Goal: Task Accomplishment & Management: Use online tool/utility

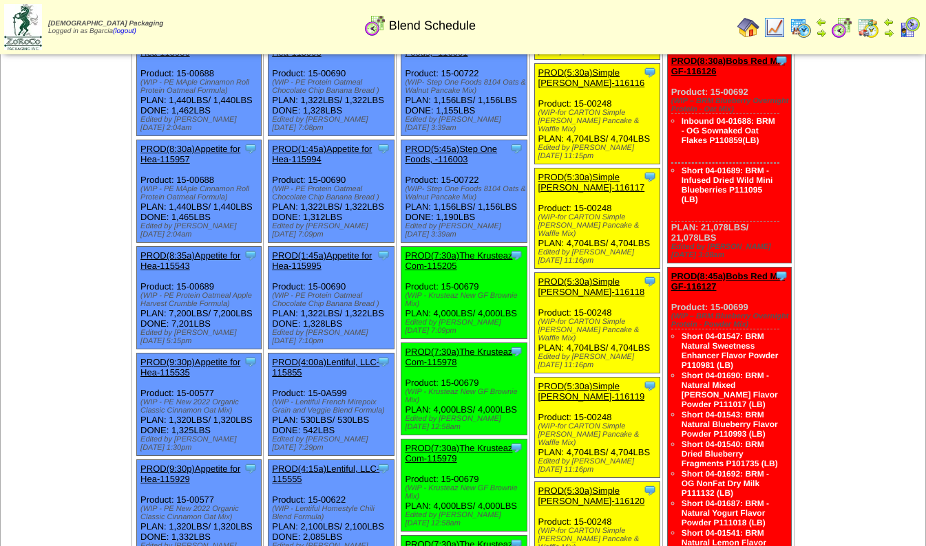
scroll to position [934, 0]
click at [301, 357] on link "PROD(4:00a)Lentiful, LLC-115855" at bounding box center [325, 367] width 107 height 21
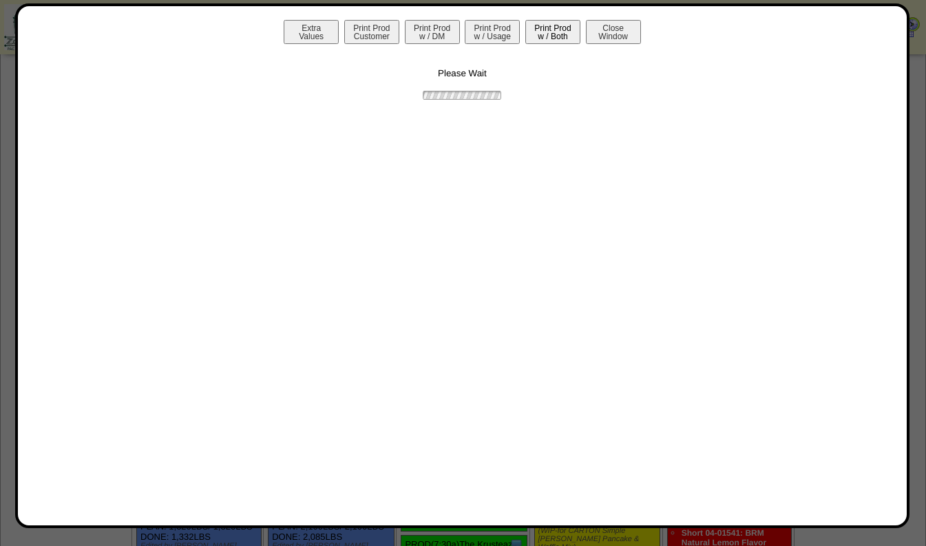
click at [554, 23] on button "Print Prod w / Both" at bounding box center [552, 32] width 55 height 24
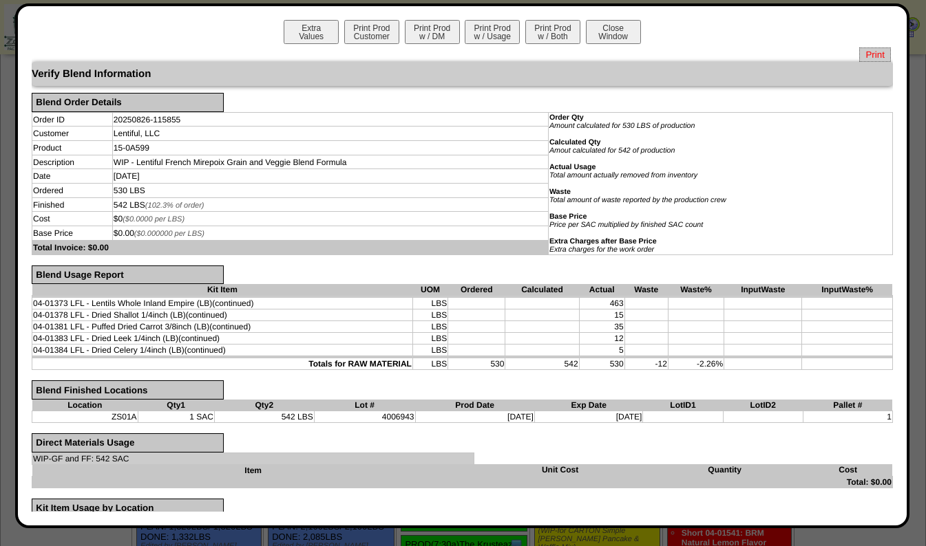
click at [859, 57] on span "Print" at bounding box center [874, 54] width 31 height 14
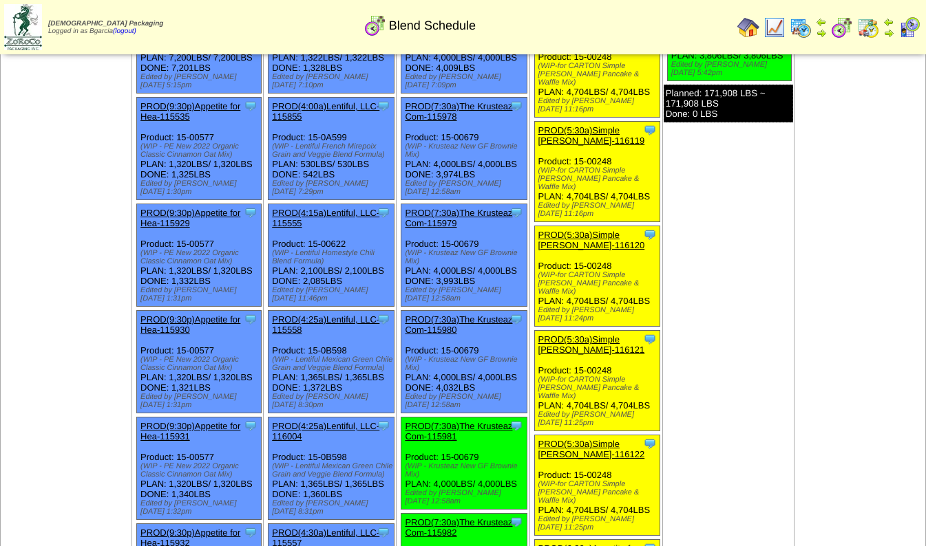
scroll to position [1189, 0]
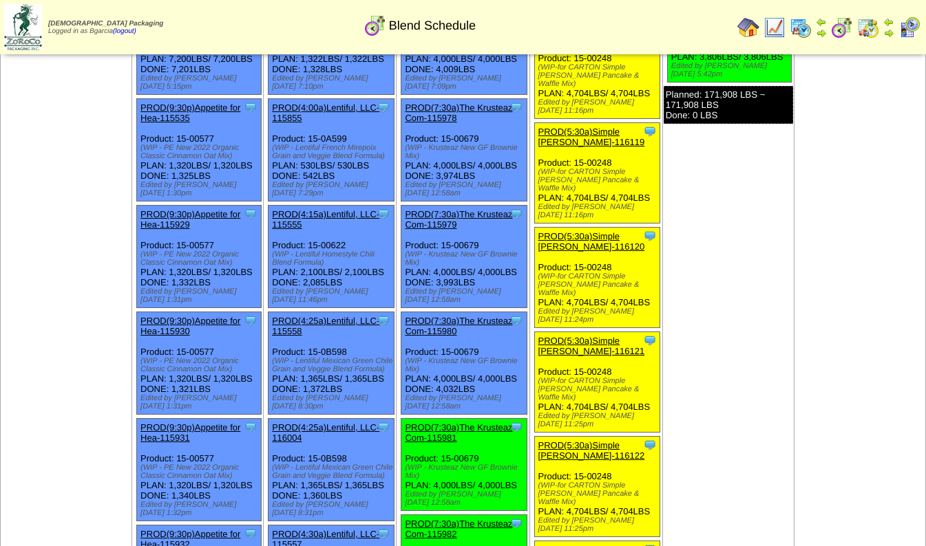
click at [345, 209] on link "PROD(4:15a)Lentiful, LLC-115555" at bounding box center [325, 219] width 107 height 21
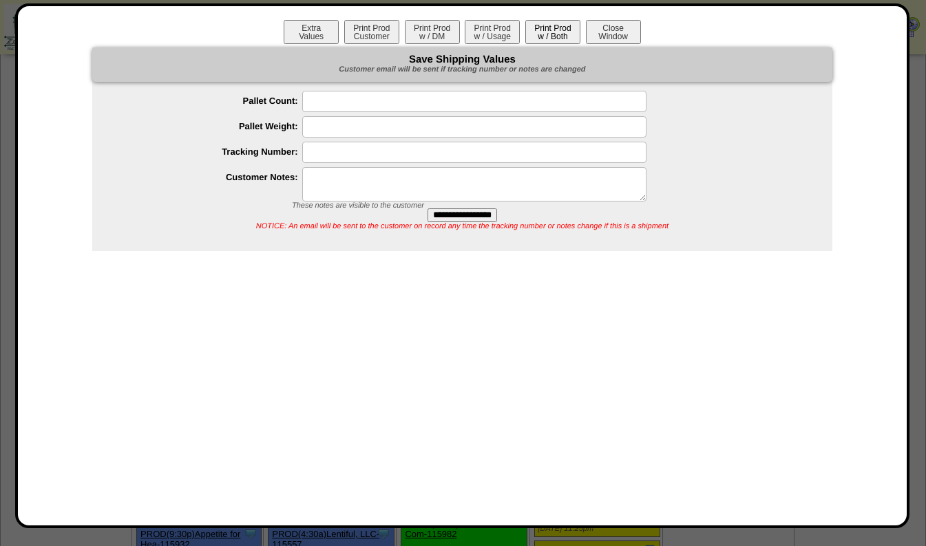
click at [547, 36] on button "Print Prod w / Both" at bounding box center [552, 32] width 55 height 24
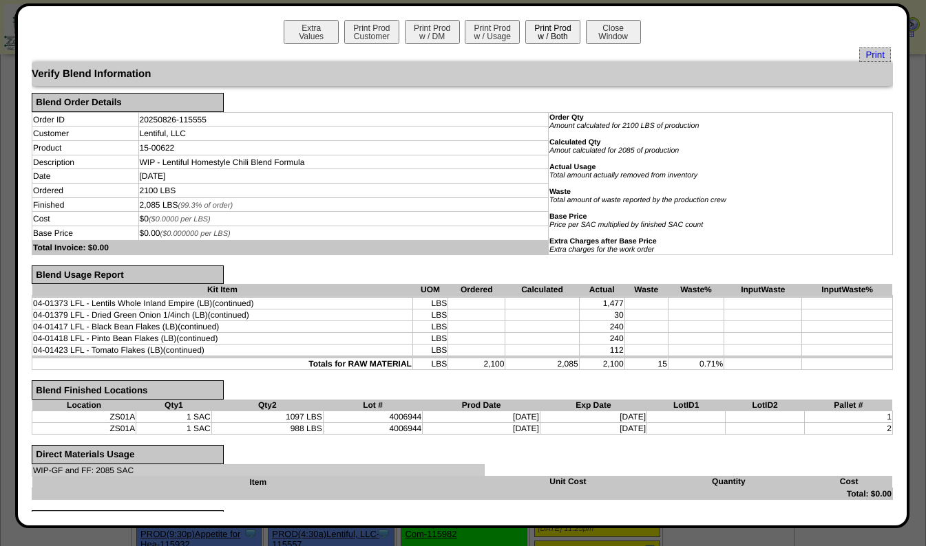
click at [552, 39] on button "Print Prod w / Both" at bounding box center [552, 32] width 55 height 24
click at [871, 58] on span "Print" at bounding box center [874, 54] width 31 height 14
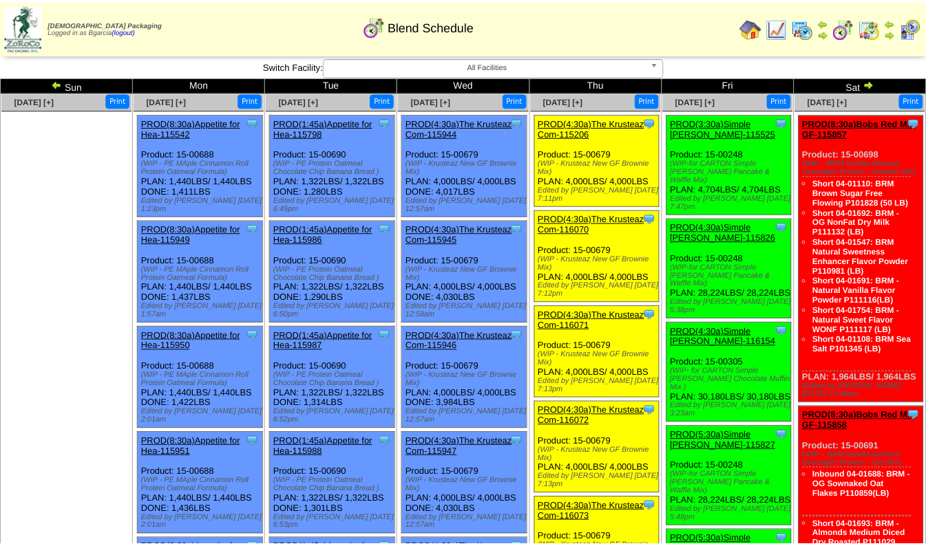
scroll to position [1189, 0]
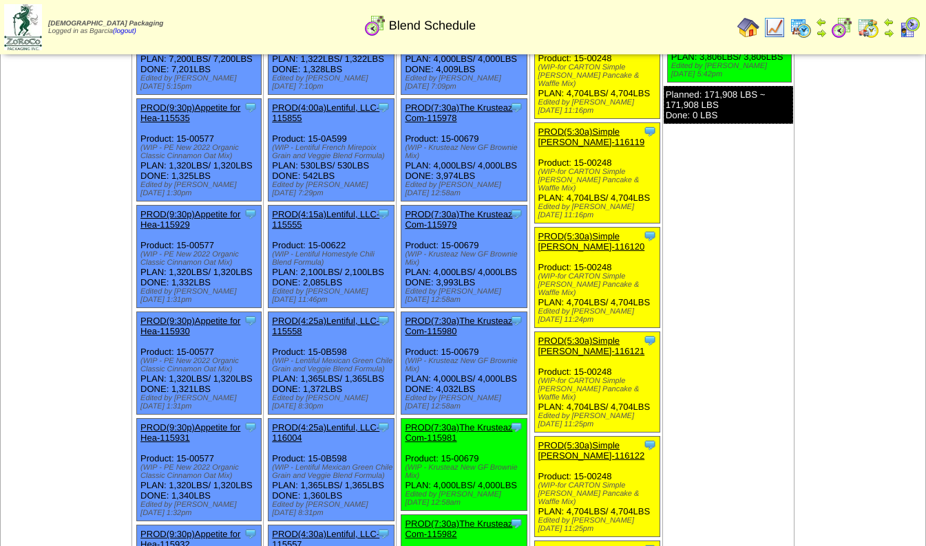
click at [292, 316] on link "PROD(4:25a)Lentiful, LLC-115558" at bounding box center [325, 326] width 107 height 21
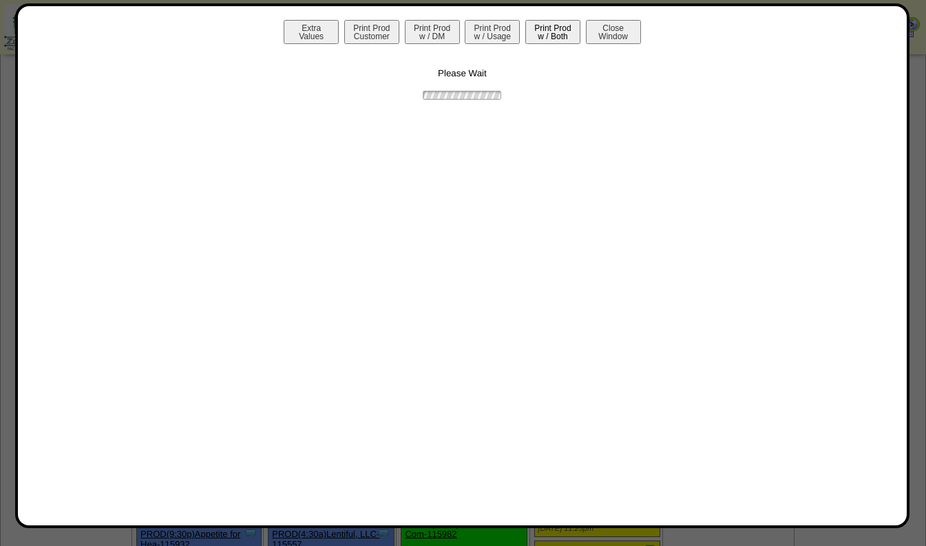
click at [562, 39] on button "Print Prod w / Both" at bounding box center [552, 32] width 55 height 24
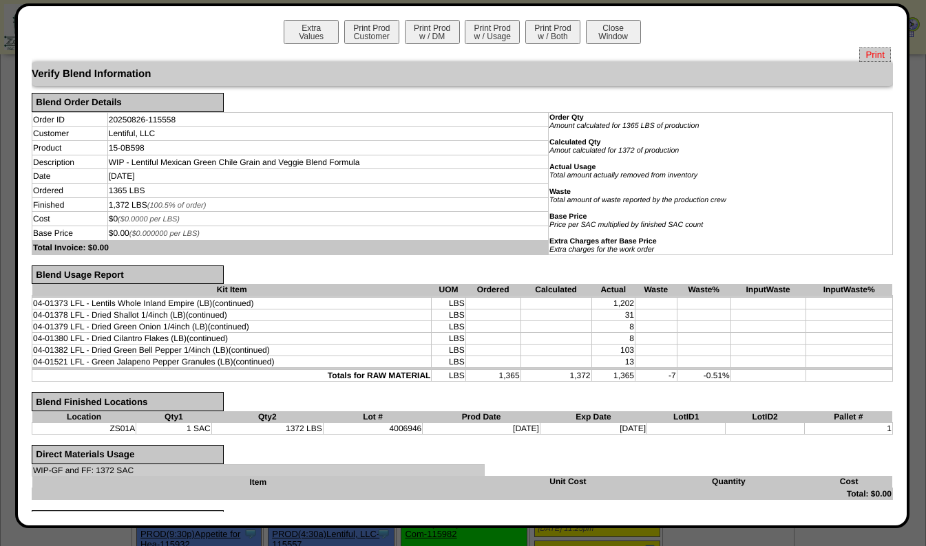
click at [878, 58] on span "Print" at bounding box center [874, 54] width 31 height 14
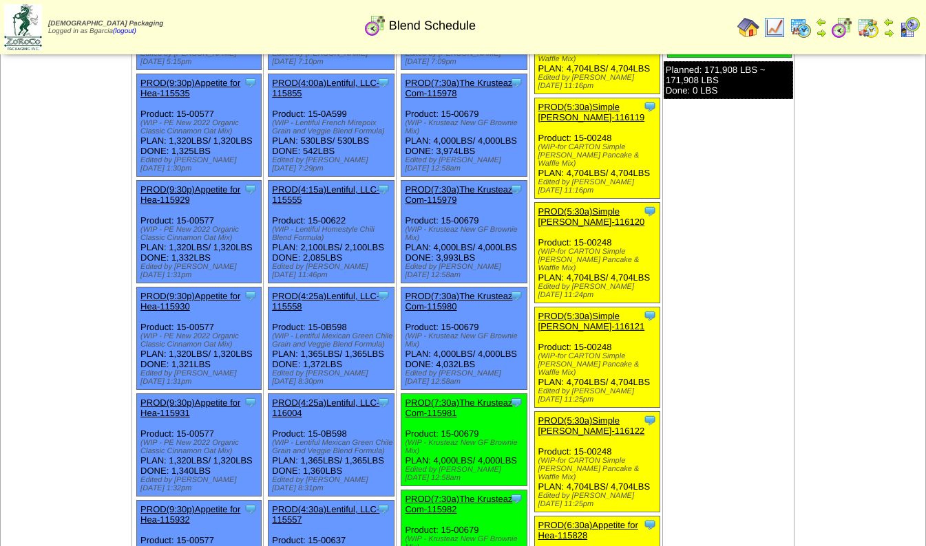
scroll to position [1246, 0]
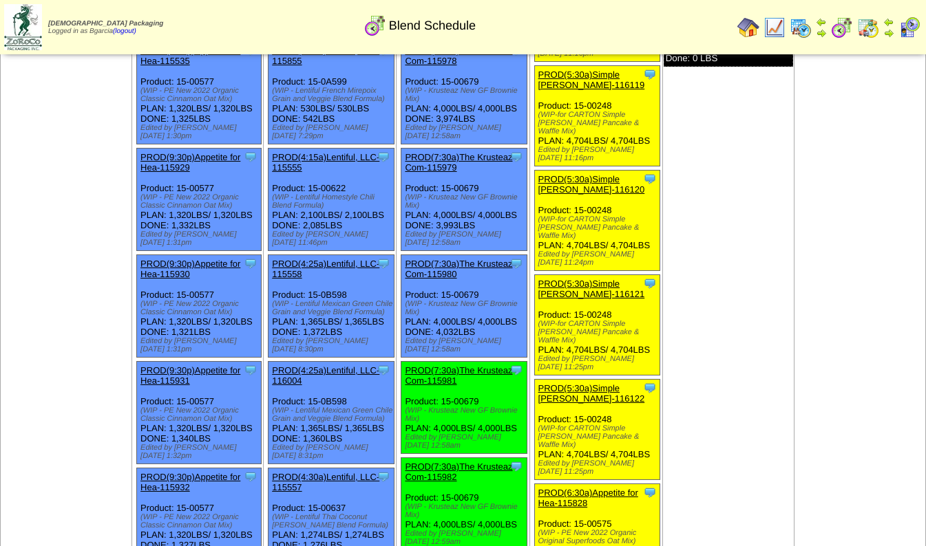
click at [287, 365] on link "PROD(4:25a)Lentiful, LLC-116004" at bounding box center [325, 375] width 107 height 21
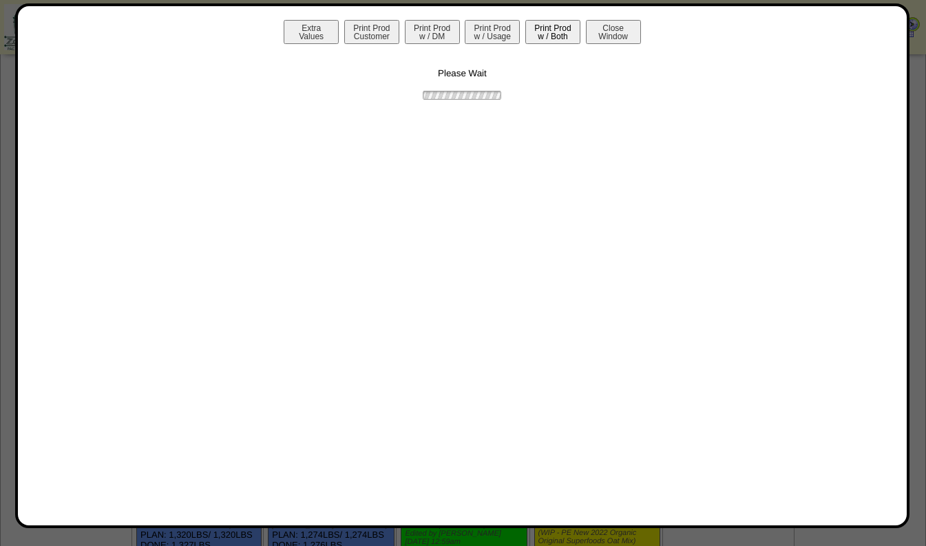
click at [548, 36] on button "Print Prod w / Both" at bounding box center [552, 32] width 55 height 24
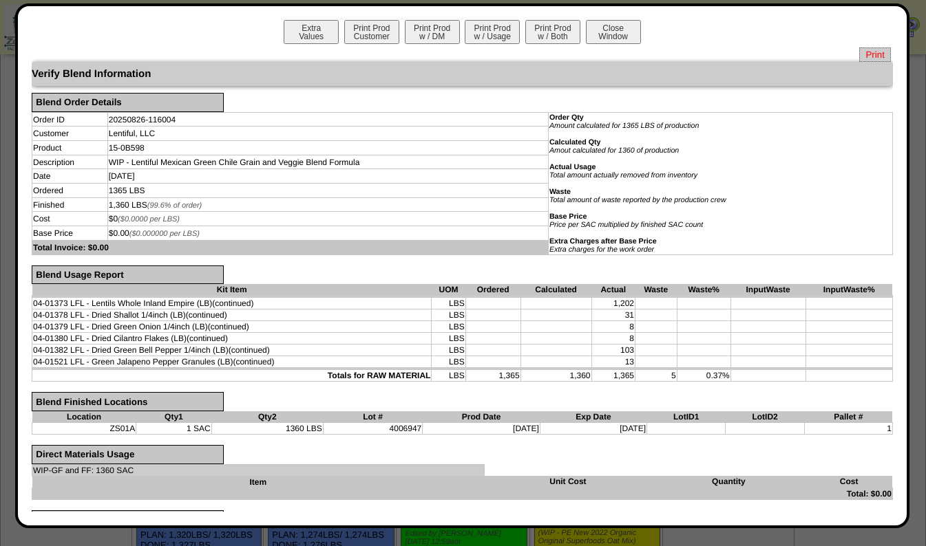
click at [862, 58] on span "Print" at bounding box center [874, 54] width 31 height 14
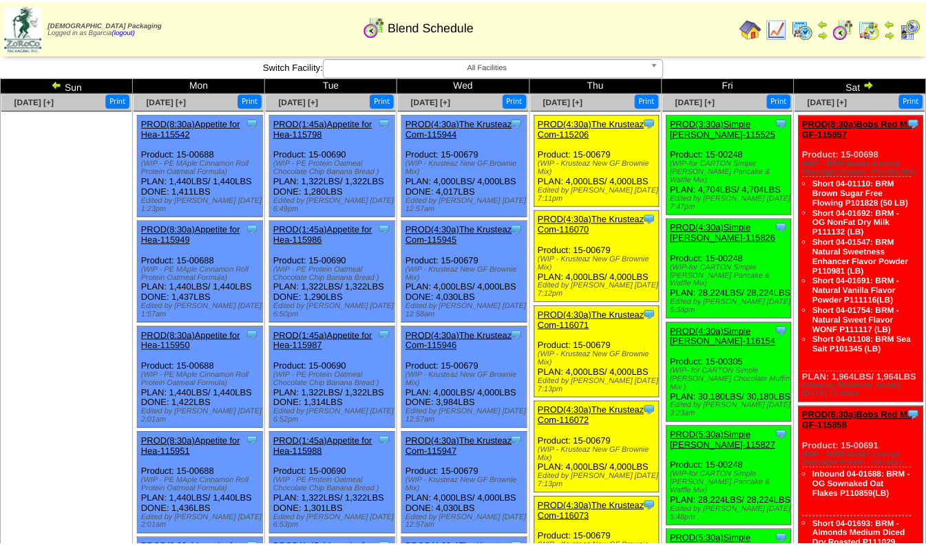
scroll to position [1246, 0]
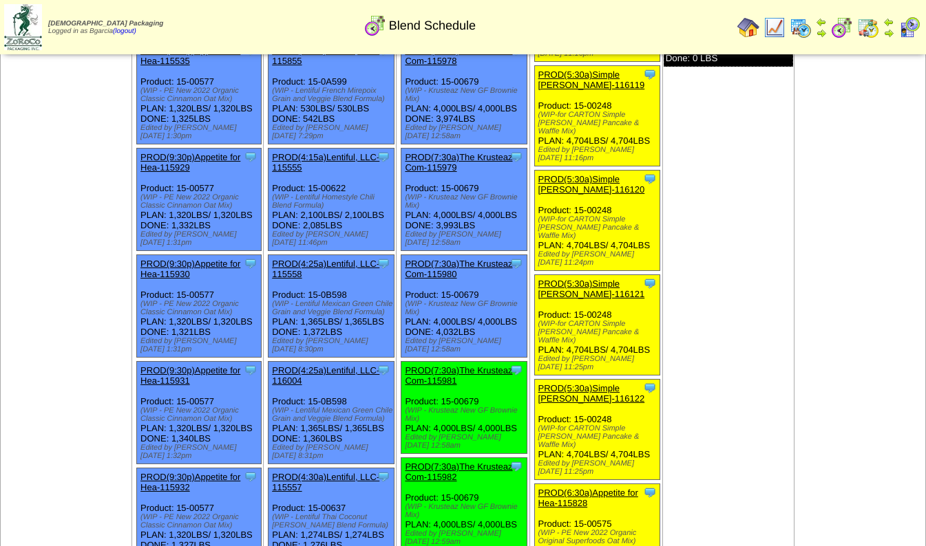
click at [294, 472] on link "PROD(4:30a)Lentiful, LLC-115557" at bounding box center [325, 482] width 107 height 21
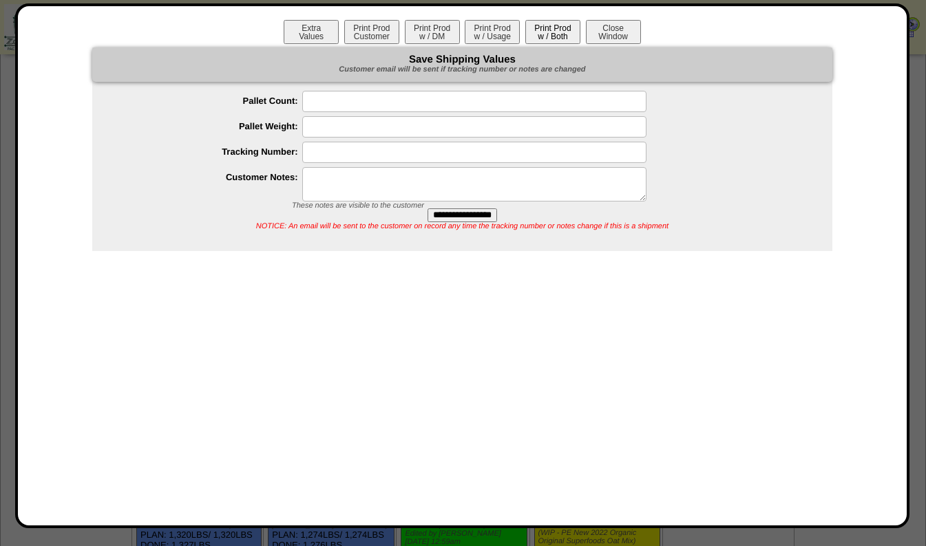
click at [553, 36] on button "Print Prod w / Both" at bounding box center [552, 32] width 55 height 24
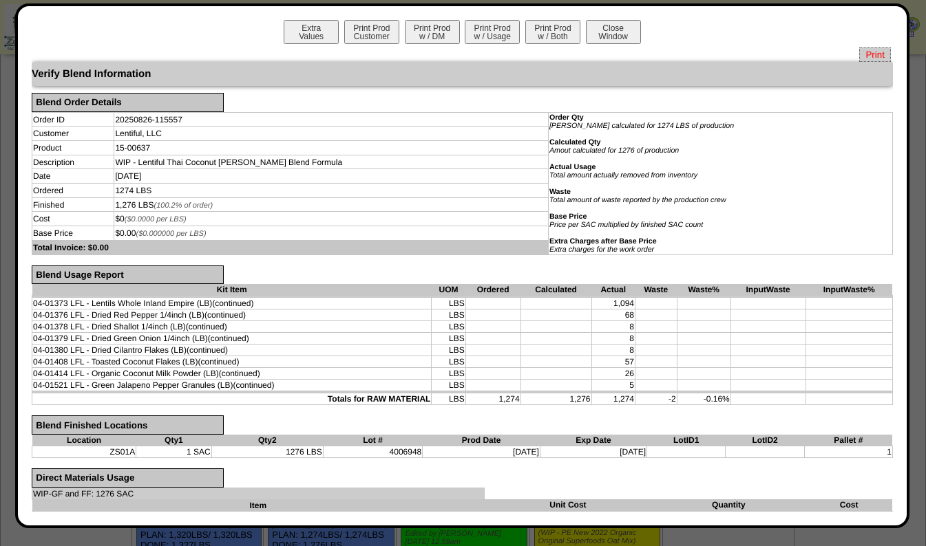
click at [873, 52] on span "Print" at bounding box center [874, 54] width 31 height 14
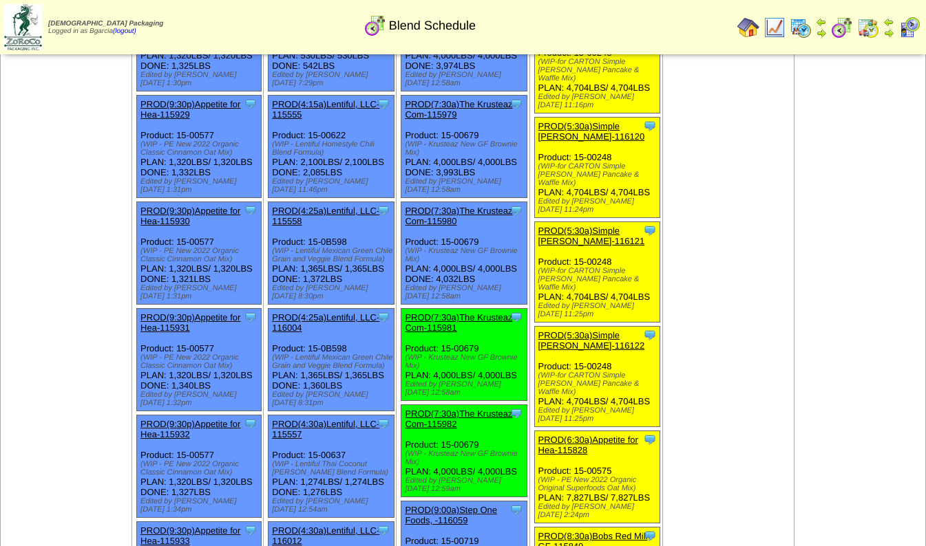
scroll to position [1295, 0]
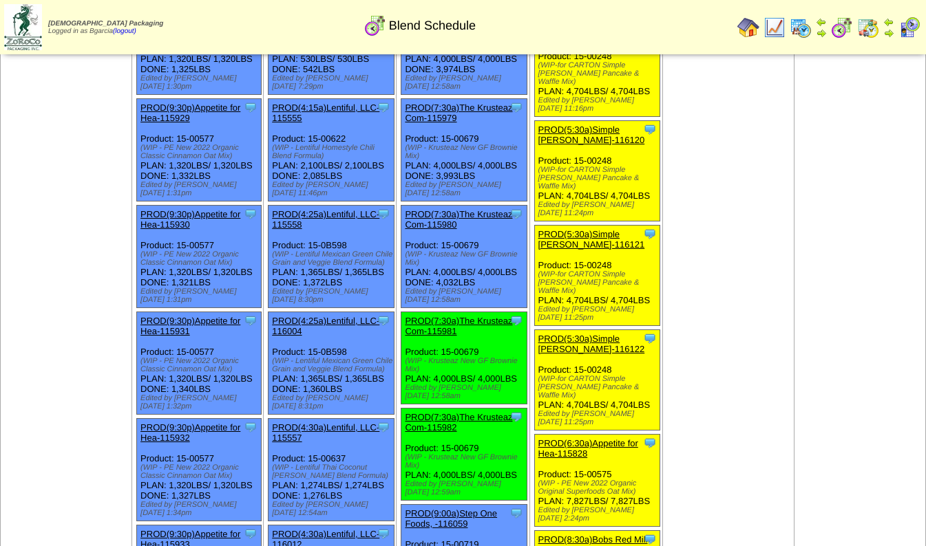
click at [308, 529] on link "PROD(4:30a)Lentiful, LLC-116012" at bounding box center [325, 539] width 107 height 21
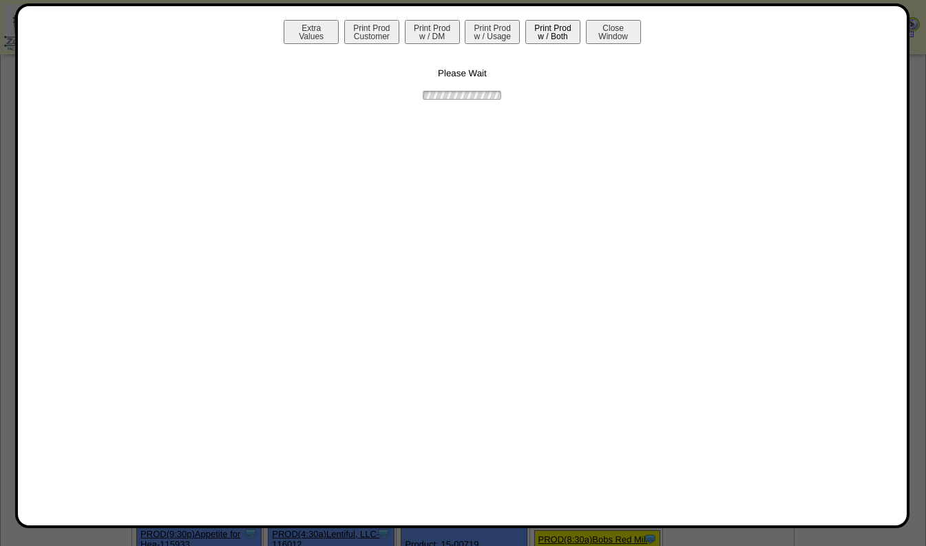
click at [567, 30] on button "Print Prod w / Both" at bounding box center [552, 32] width 55 height 24
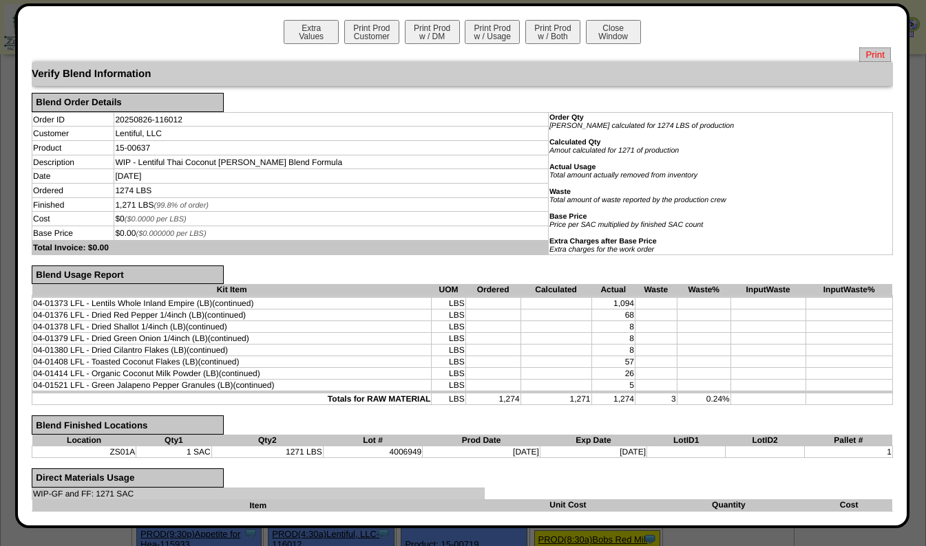
click at [860, 58] on span "Print" at bounding box center [874, 54] width 31 height 14
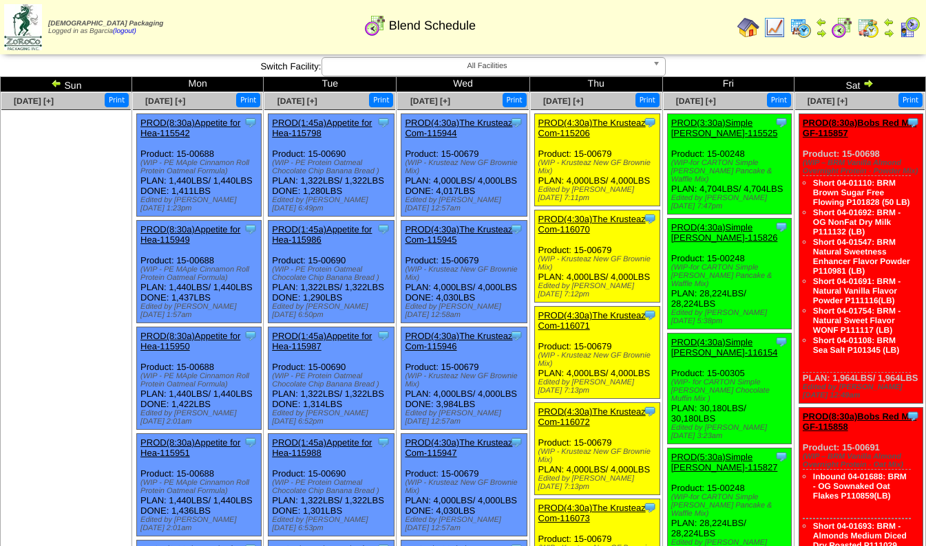
scroll to position [1582, 0]
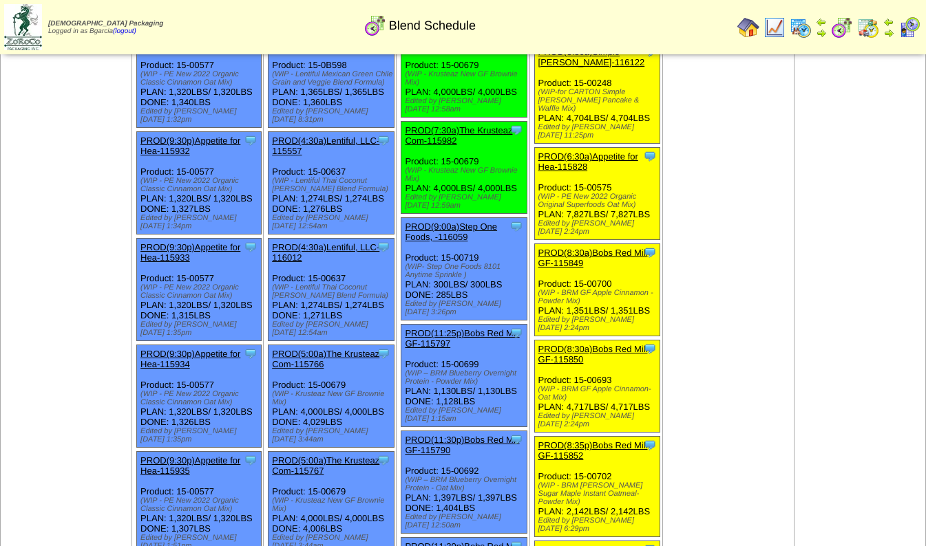
click at [425, 328] on link "PROD(11:25p)Bobs Red Mill GF-115797" at bounding box center [462, 338] width 114 height 21
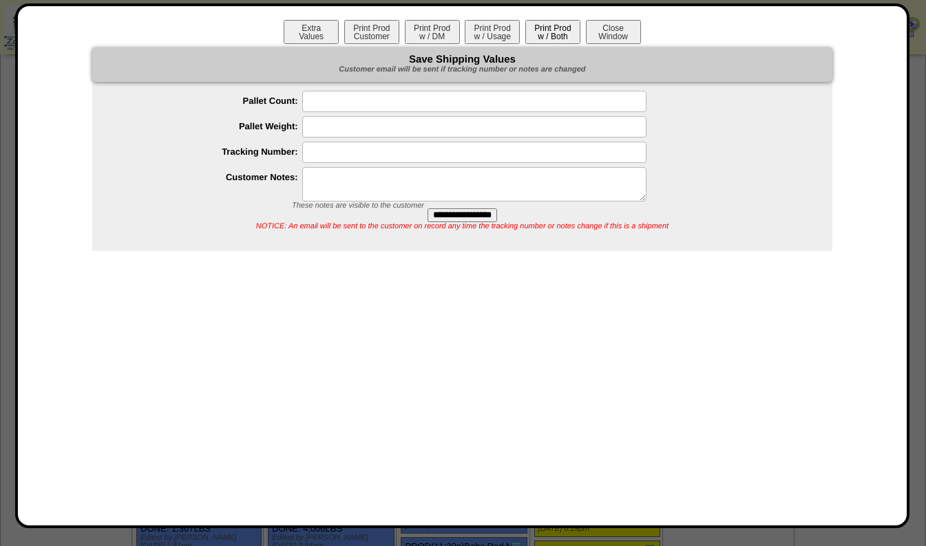
click at [549, 25] on button "Print Prod w / Both" at bounding box center [552, 32] width 55 height 24
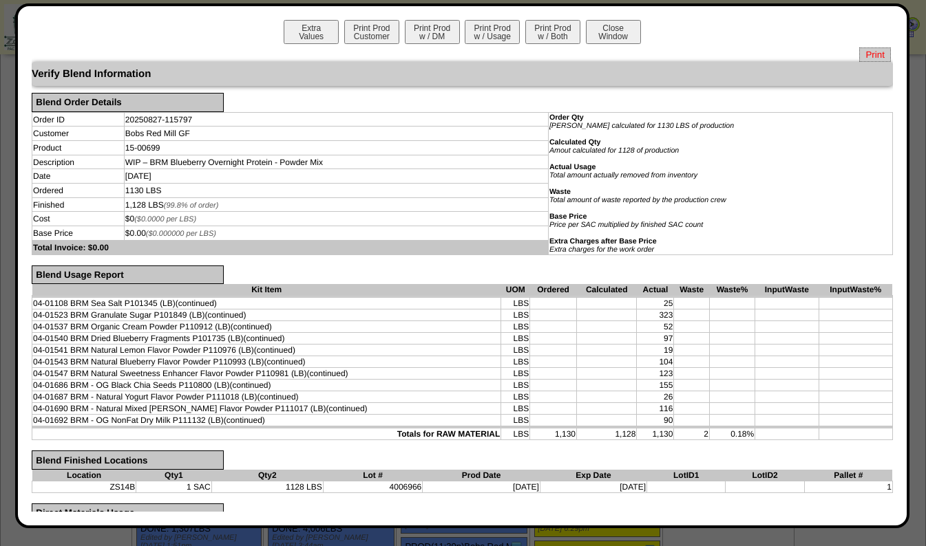
click at [862, 55] on span "Print" at bounding box center [874, 54] width 31 height 14
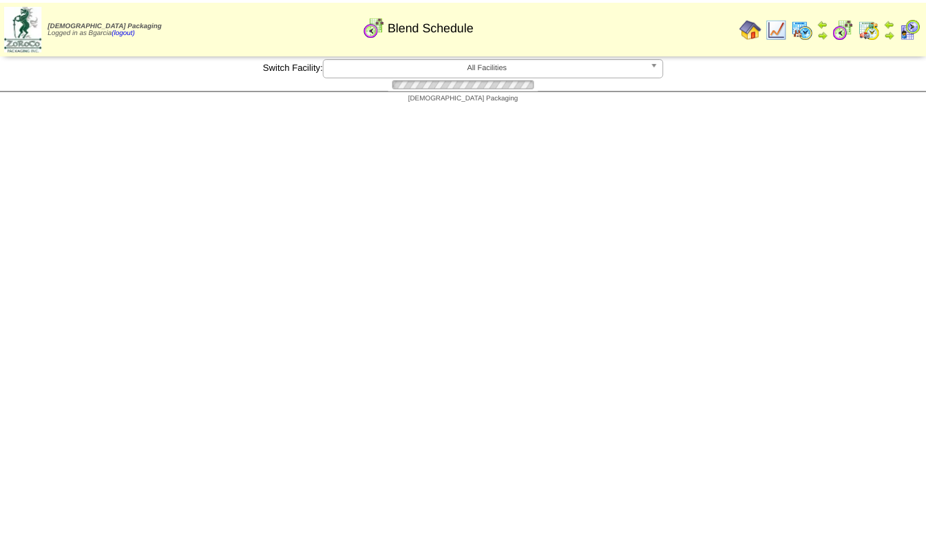
scroll to position [1582, 0]
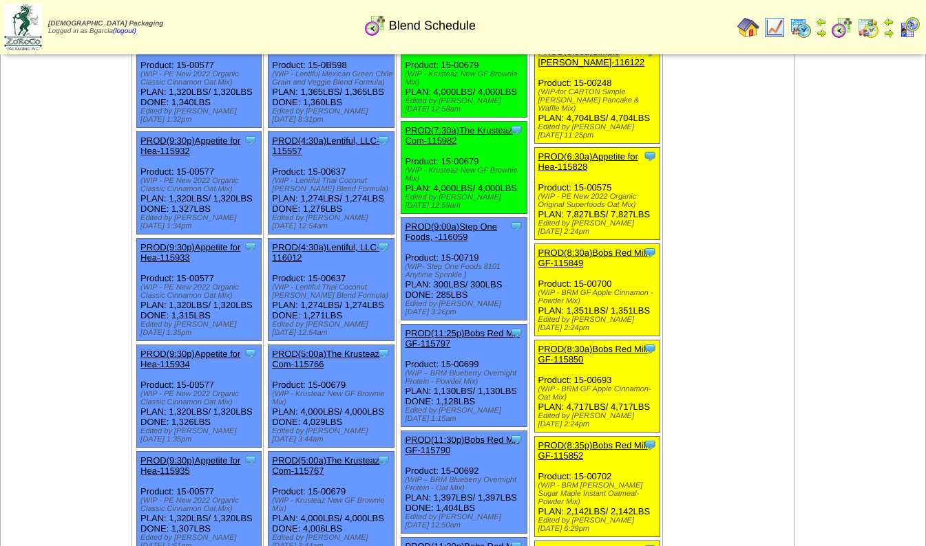
click at [438, 435] on link "PROD(11:30p)Bobs Red Mill GF-115790" at bounding box center [462, 445] width 114 height 21
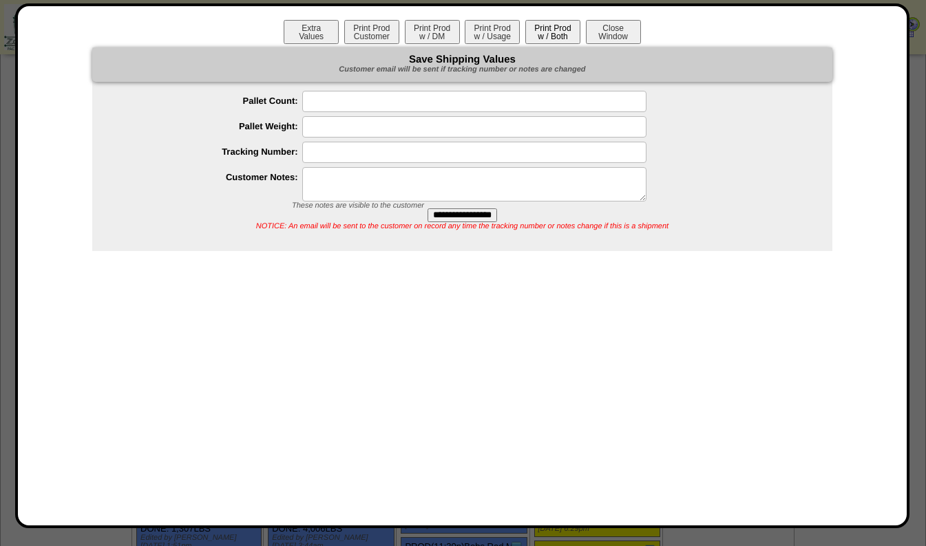
click at [557, 29] on button "Print Prod w / Both" at bounding box center [552, 32] width 55 height 24
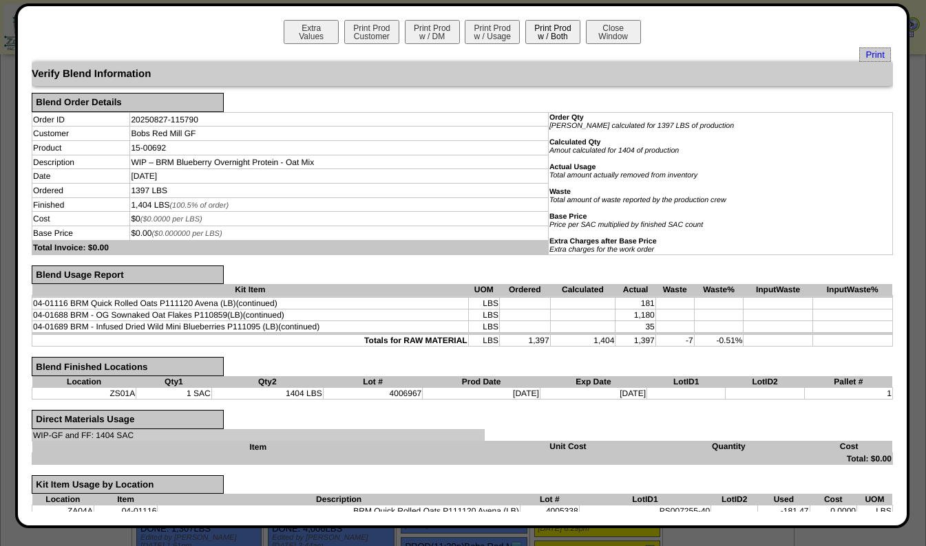
click at [545, 36] on button "Print Prod w / Both" at bounding box center [552, 32] width 55 height 24
click at [872, 55] on span "Print" at bounding box center [874, 54] width 31 height 14
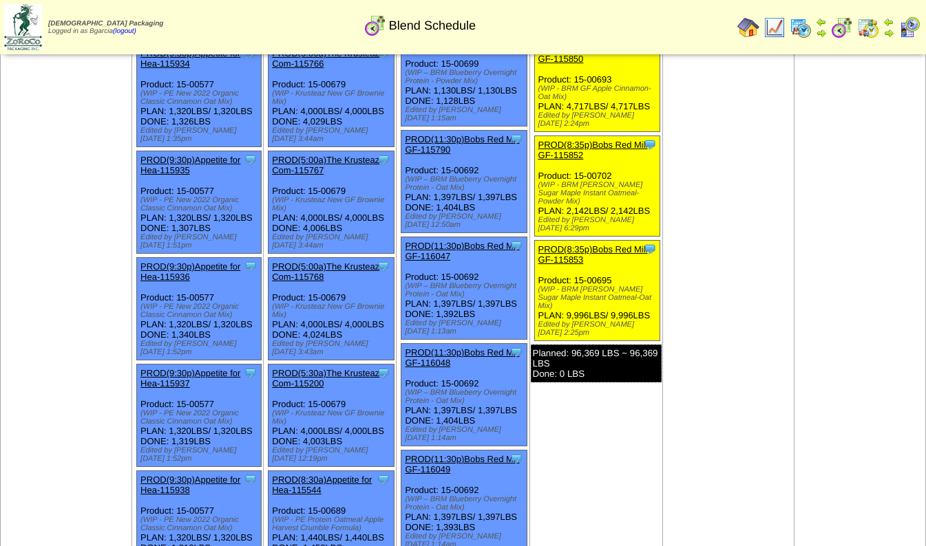
scroll to position [1886, 0]
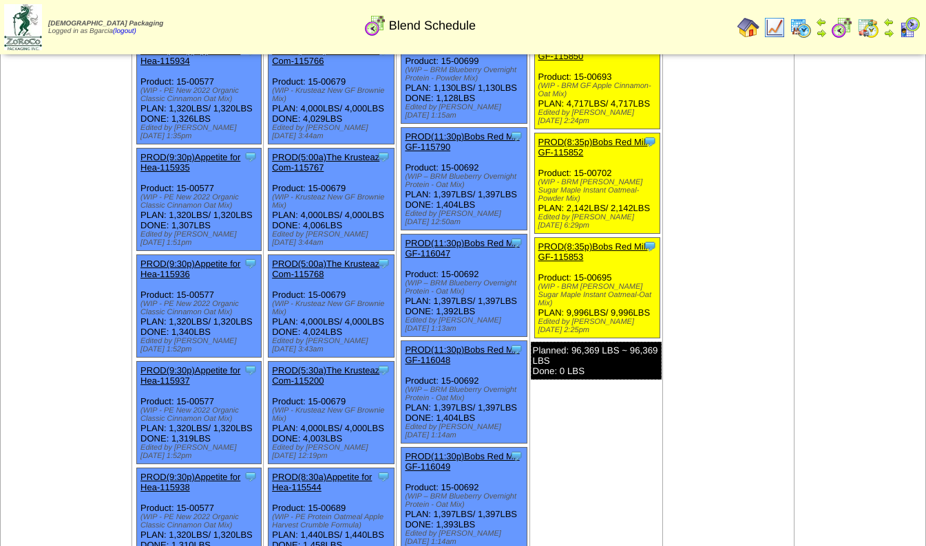
click at [436, 238] on link "PROD(11:30p)Bobs Red Mill GF-116047" at bounding box center [462, 248] width 114 height 21
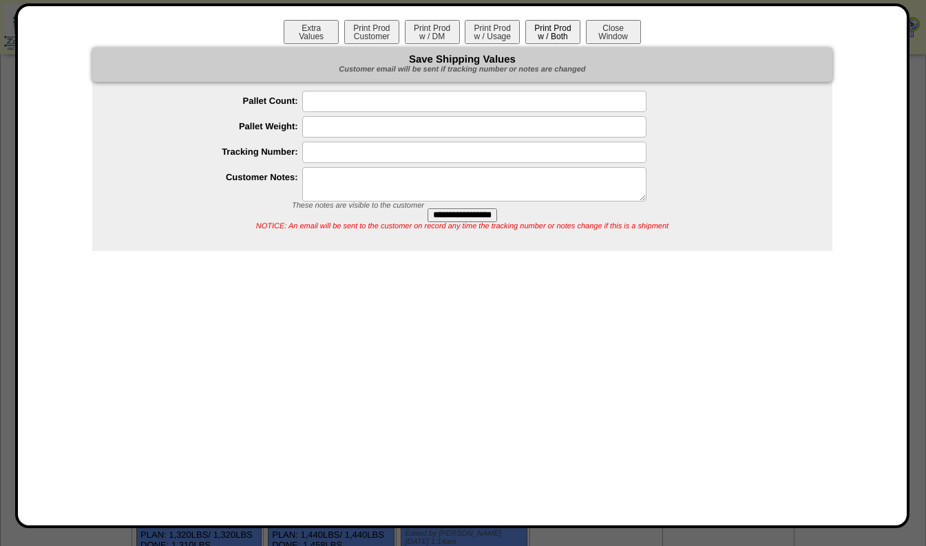
click at [561, 24] on button "Print Prod w / Both" at bounding box center [552, 32] width 55 height 24
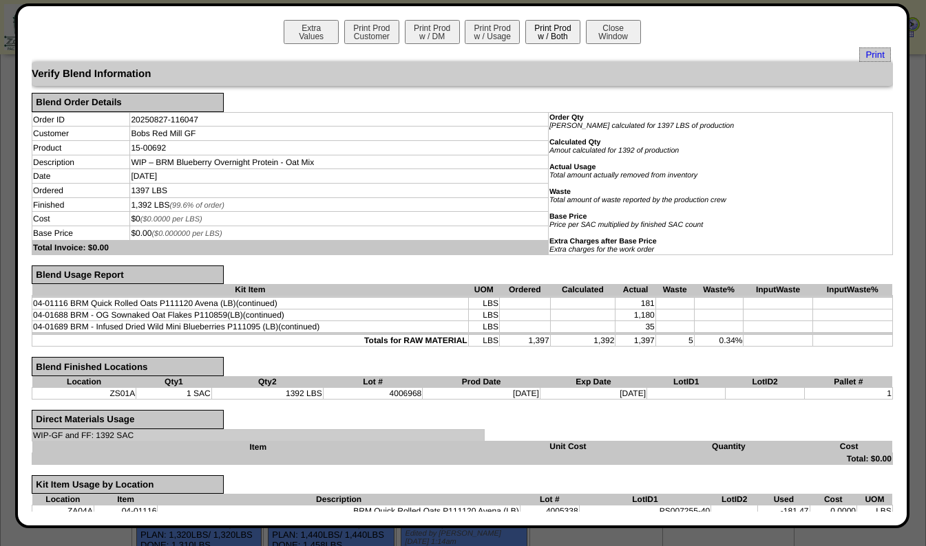
click at [875, 54] on span "Print" at bounding box center [874, 54] width 31 height 14
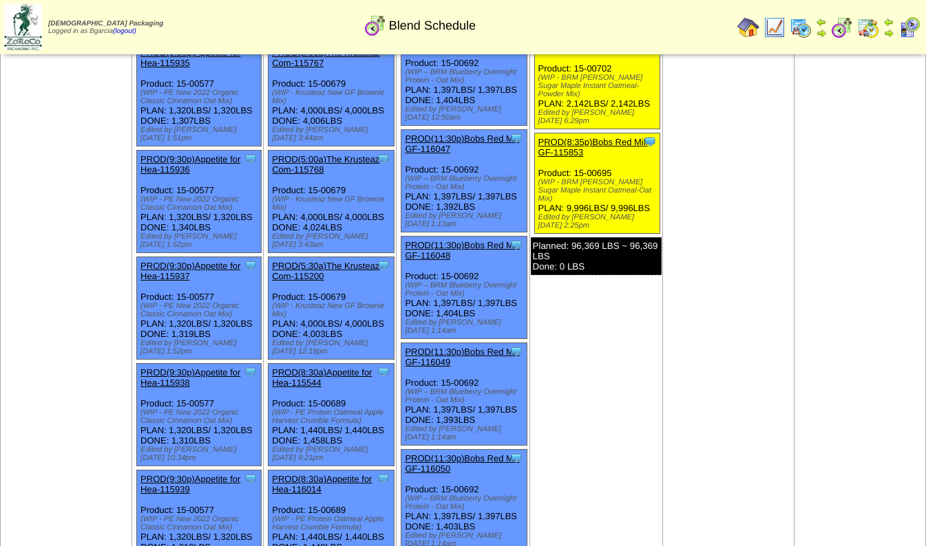
scroll to position [1991, 0]
click at [448, 239] on link "PROD(11:30p)Bobs Red Mill GF-116048" at bounding box center [462, 249] width 114 height 21
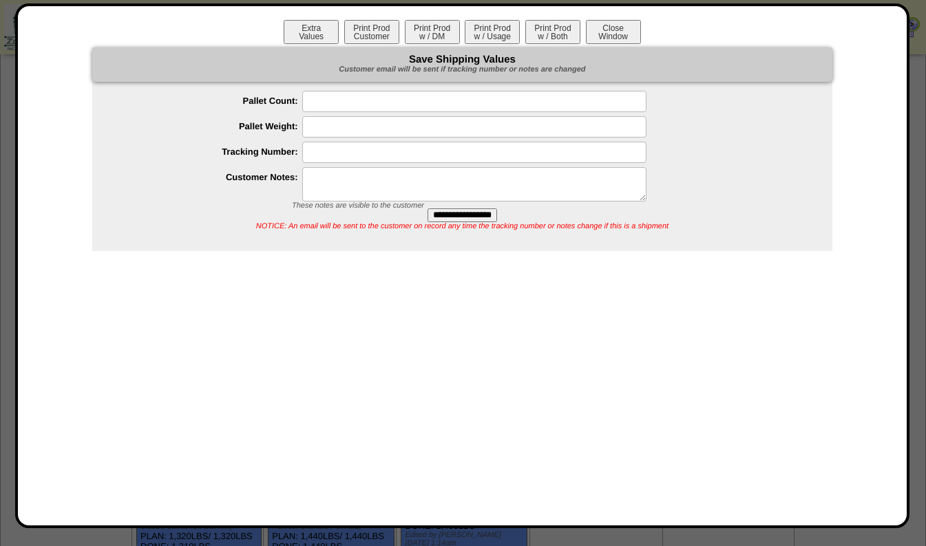
click at [560, 36] on button "Print Prod w / Both" at bounding box center [552, 32] width 55 height 24
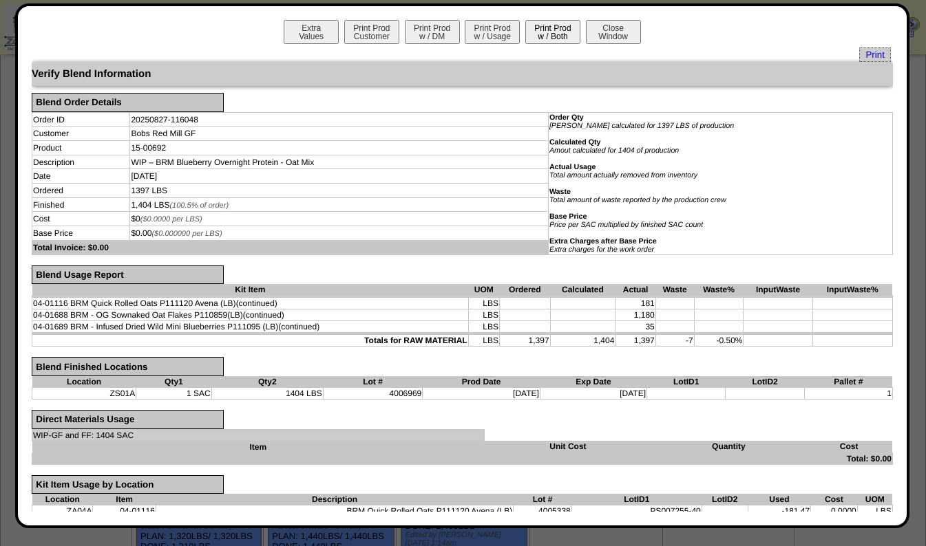
click at [859, 50] on span "Print" at bounding box center [874, 54] width 31 height 14
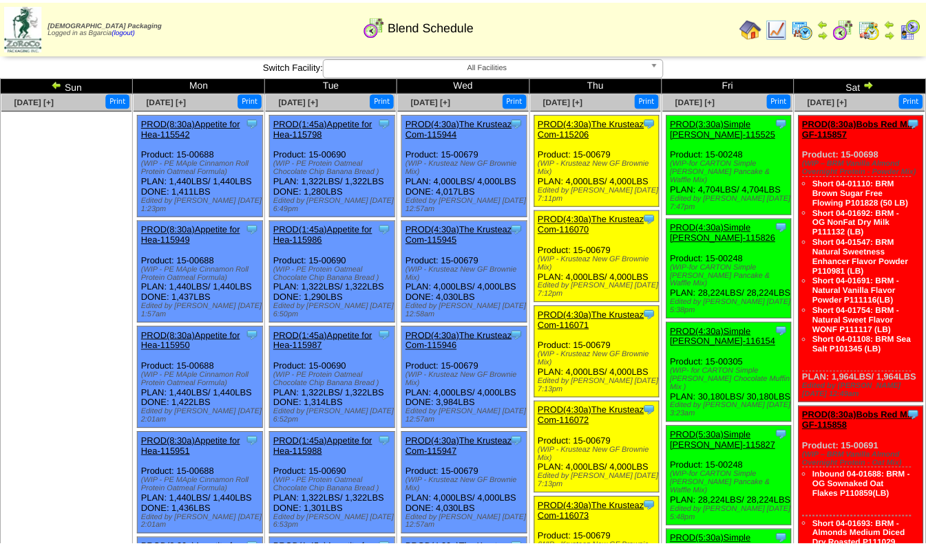
scroll to position [1991, 0]
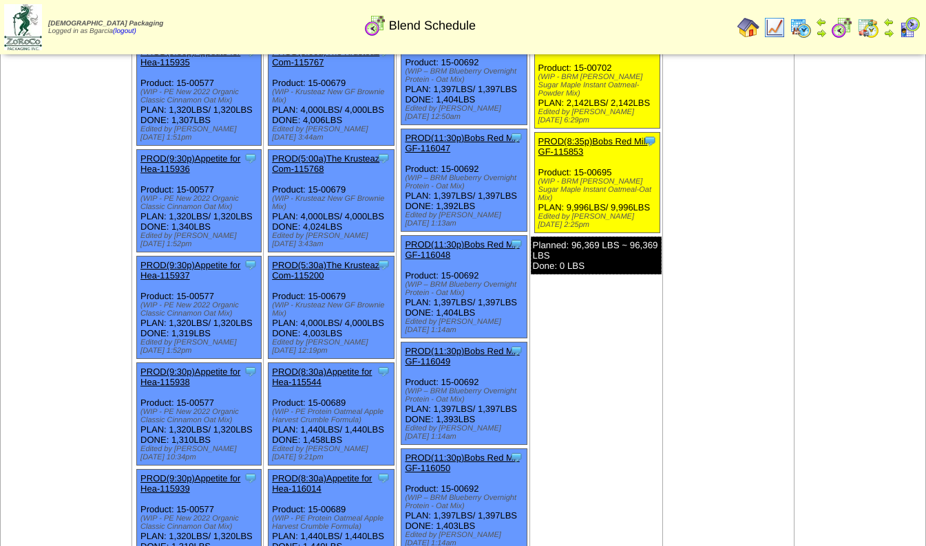
click at [436, 346] on link "PROD(11:30p)Bobs Red Mill GF-116049" at bounding box center [462, 356] width 114 height 21
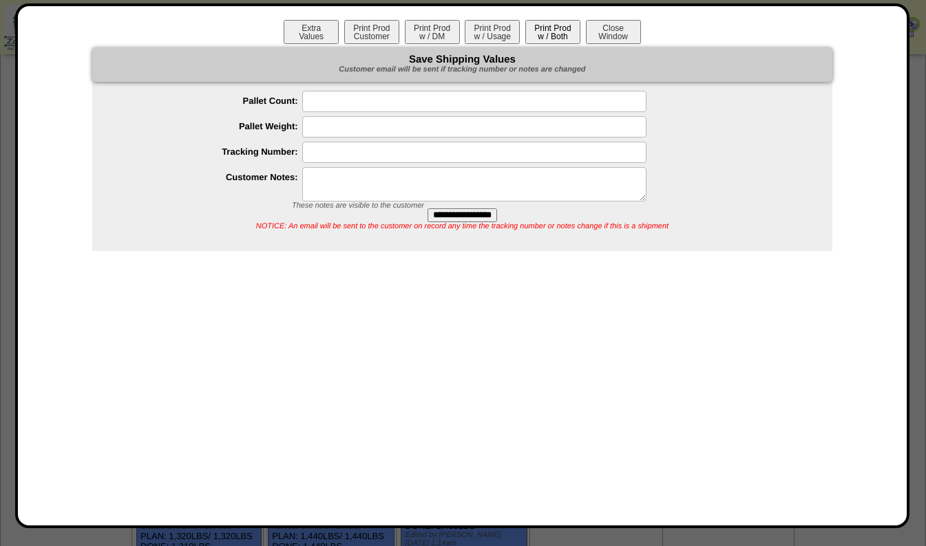
click at [551, 28] on button "Print Prod w / Both" at bounding box center [552, 32] width 55 height 24
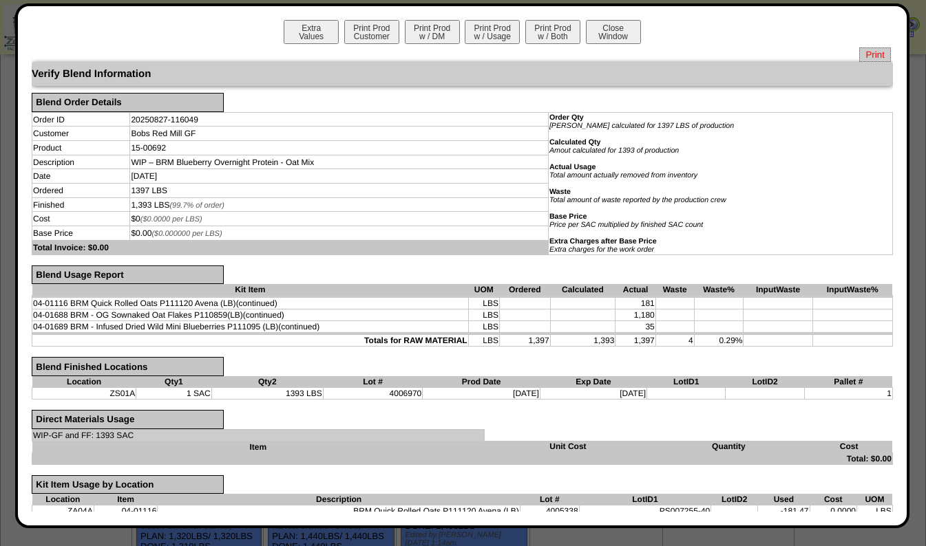
click at [866, 51] on span "Print" at bounding box center [874, 54] width 31 height 14
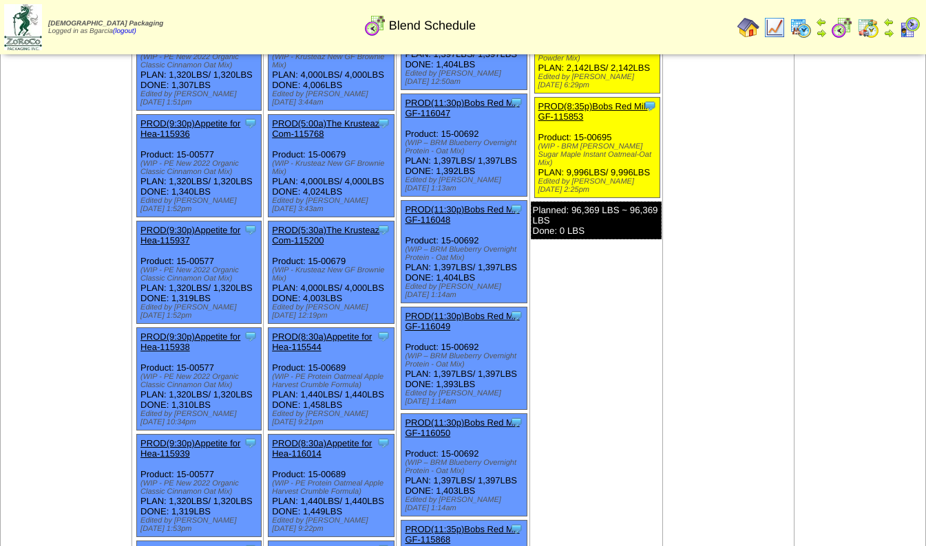
scroll to position [2030, 0]
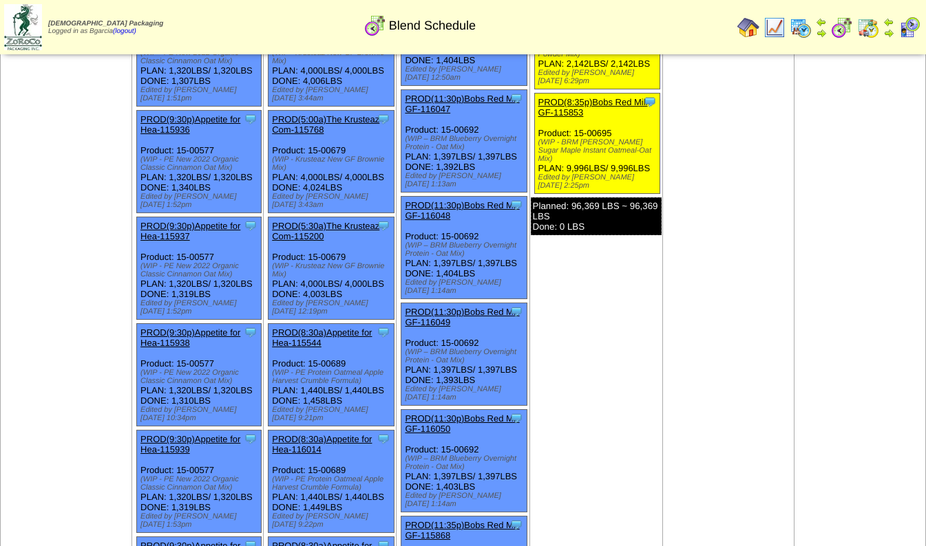
click at [434, 414] on link "PROD(11:30p)Bobs Red Mill GF-116050" at bounding box center [462, 424] width 114 height 21
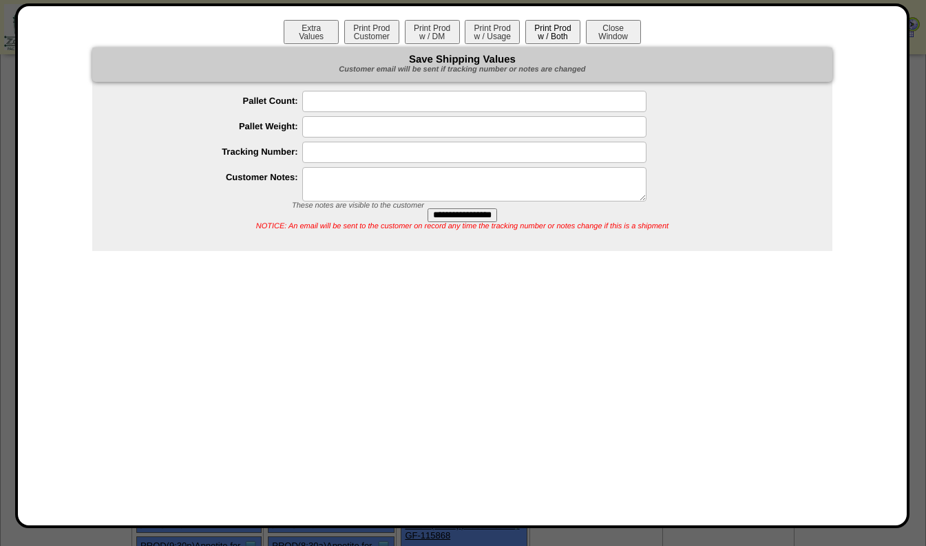
click at [560, 24] on button "Print Prod w / Both" at bounding box center [552, 32] width 55 height 24
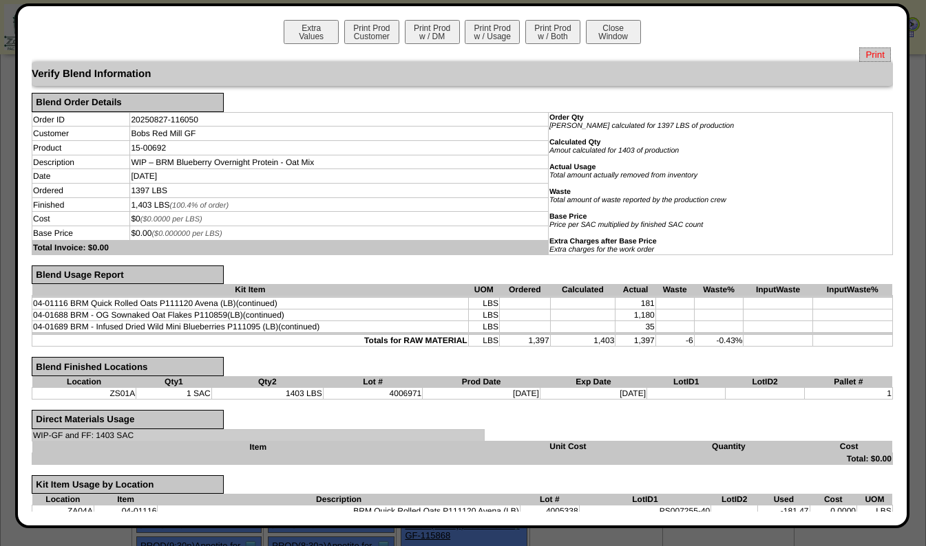
click at [859, 47] on span "Print" at bounding box center [874, 54] width 31 height 14
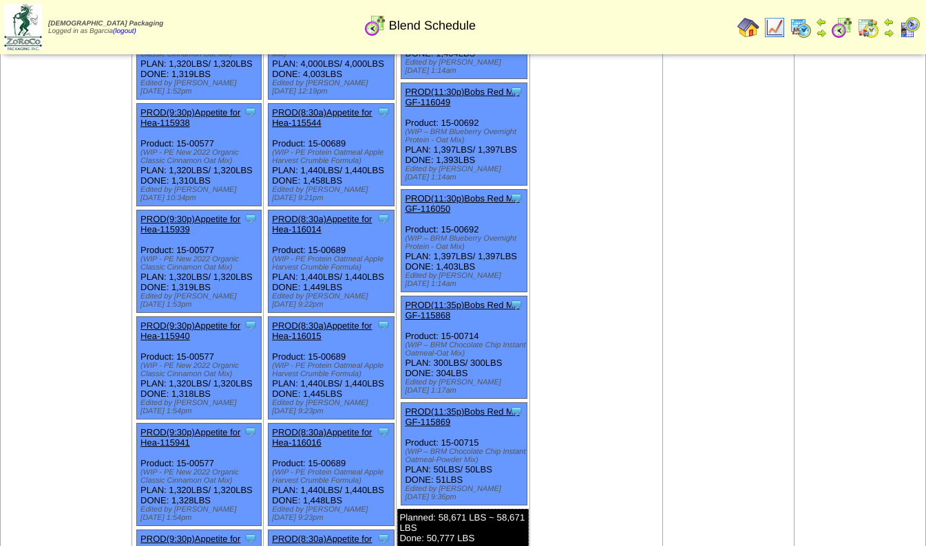
scroll to position [2252, 0]
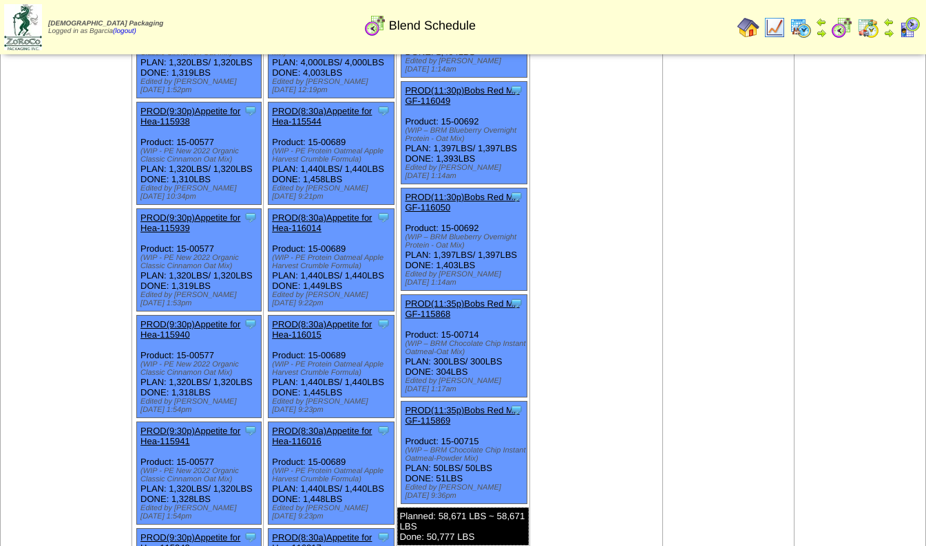
click at [441, 299] on link "PROD(11:35p)Bobs Red Mill GF-115868" at bounding box center [462, 309] width 114 height 21
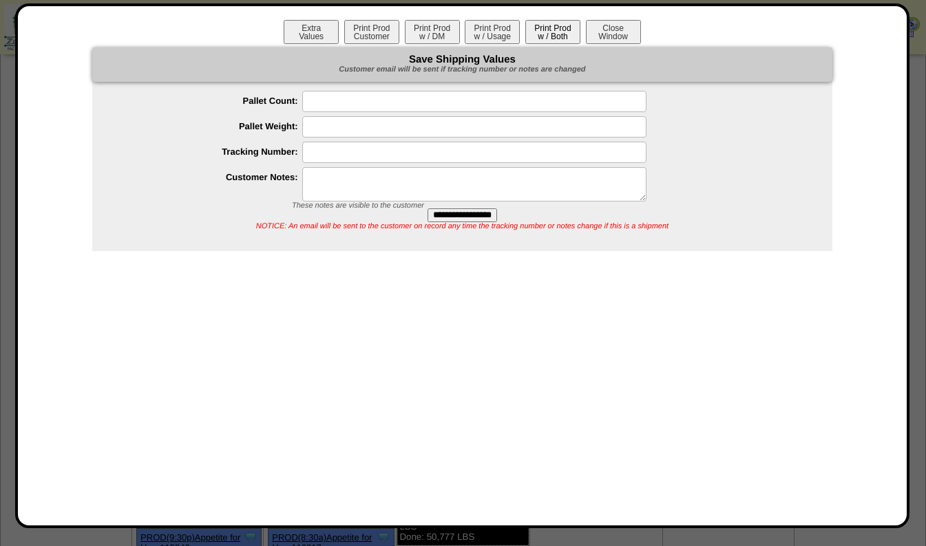
click at [557, 36] on button "Print Prod w / Both" at bounding box center [552, 32] width 55 height 24
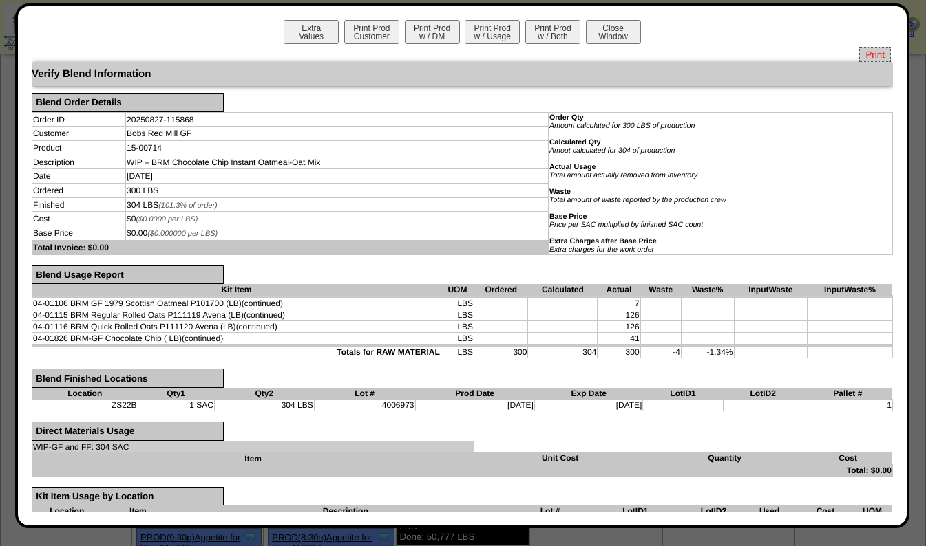
click at [872, 52] on span "Print" at bounding box center [874, 54] width 31 height 14
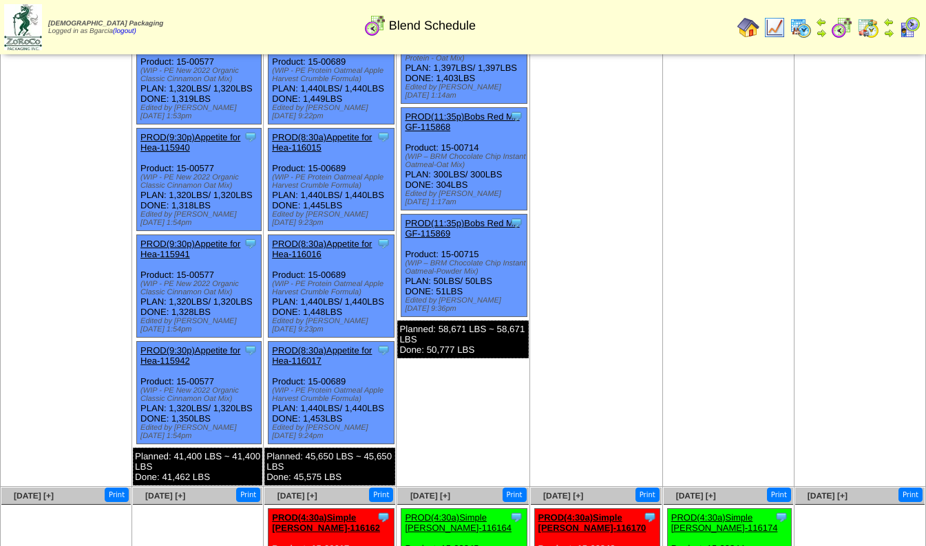
scroll to position [2437, 0]
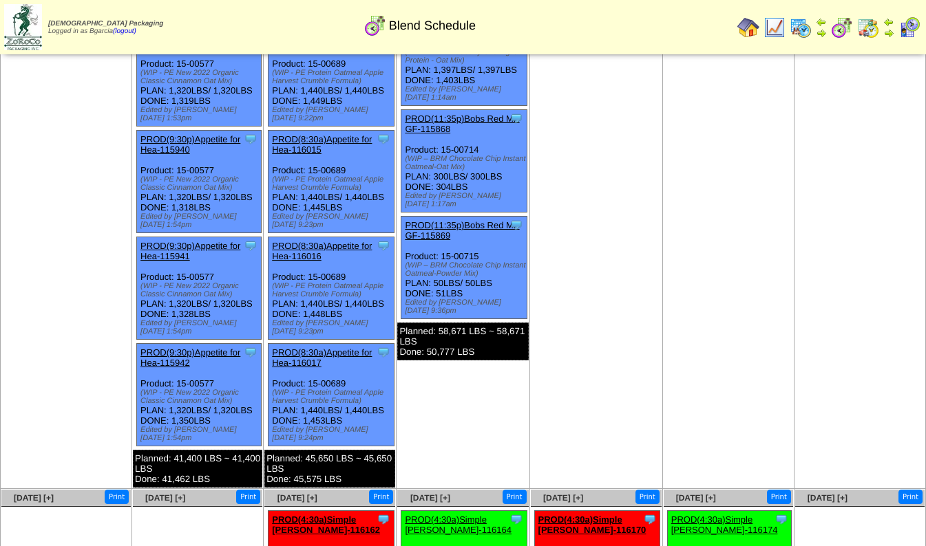
click at [443, 220] on link "PROD(11:35p)Bobs Red Mill GF-115869" at bounding box center [462, 230] width 114 height 21
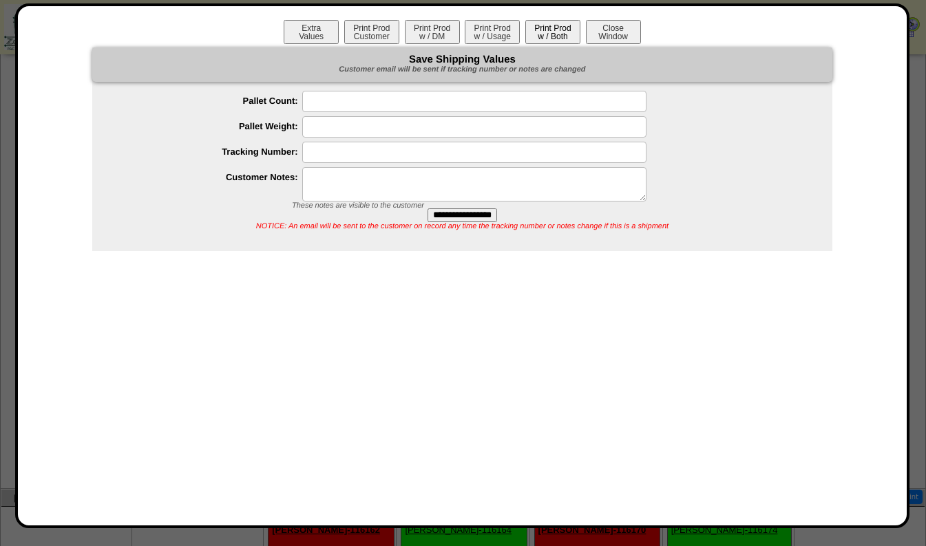
click at [550, 28] on button "Print Prod w / Both" at bounding box center [552, 32] width 55 height 24
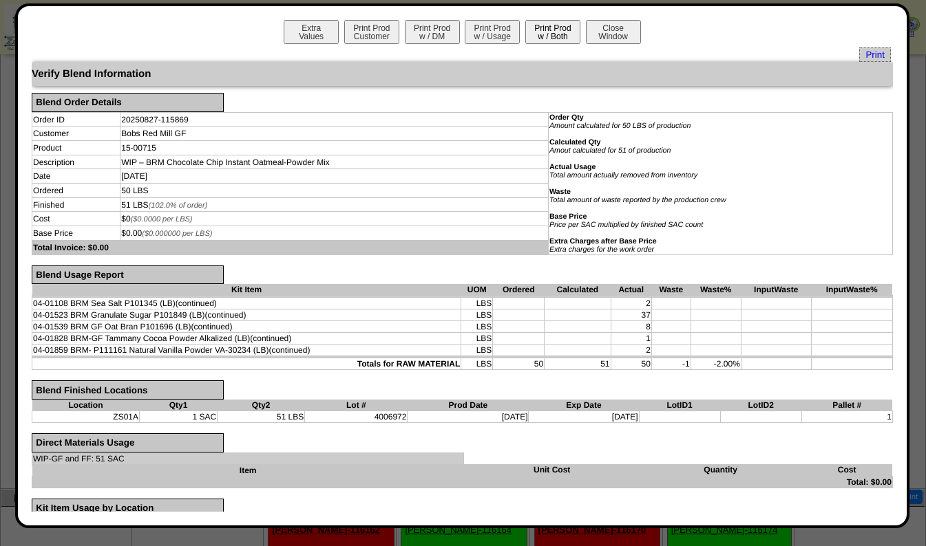
scroll to position [2438, 0]
click at [866, 58] on span "Print" at bounding box center [874, 54] width 31 height 14
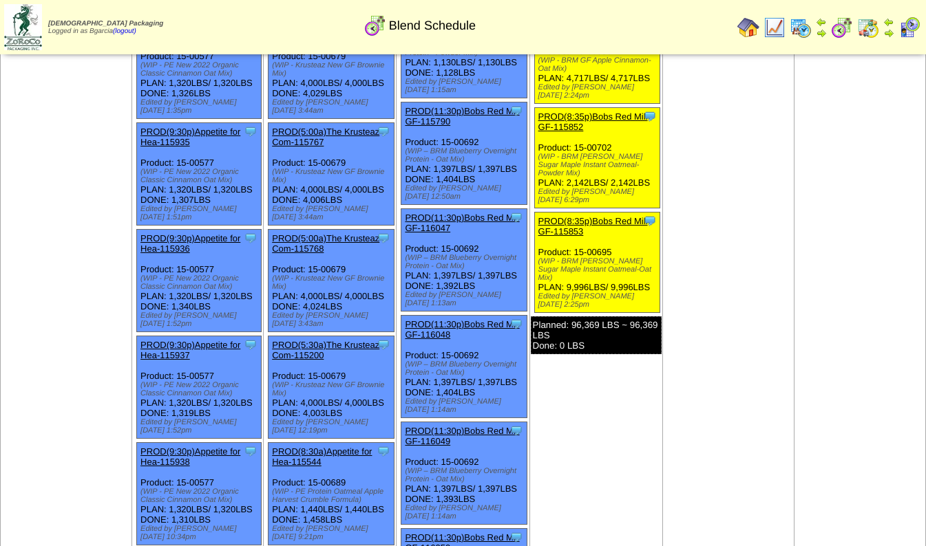
scroll to position [886, 0]
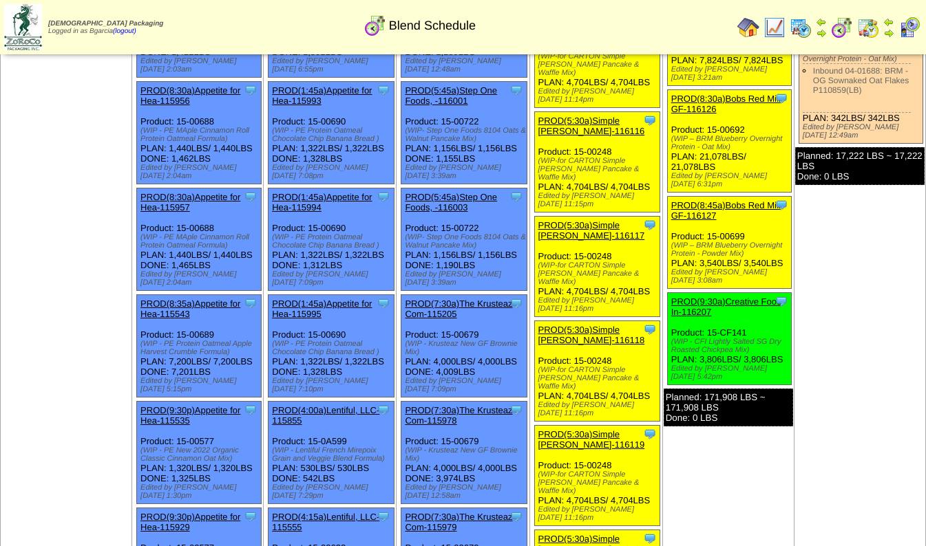
click at [423, 299] on link "PROD(7:30a)The Krusteaz Com-115205" at bounding box center [458, 309] width 107 height 21
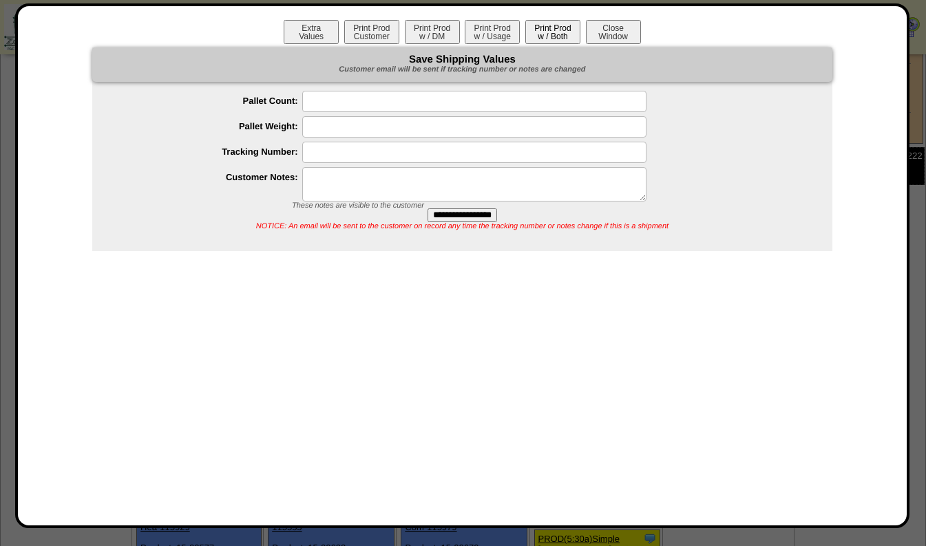
click at [546, 37] on button "Print Prod w / Both" at bounding box center [552, 32] width 55 height 24
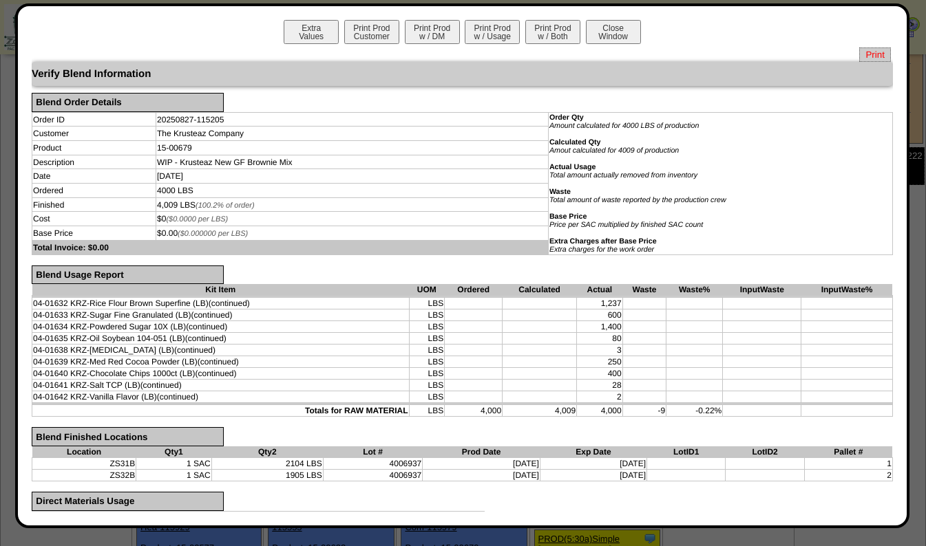
click at [859, 61] on span "Print" at bounding box center [874, 54] width 31 height 14
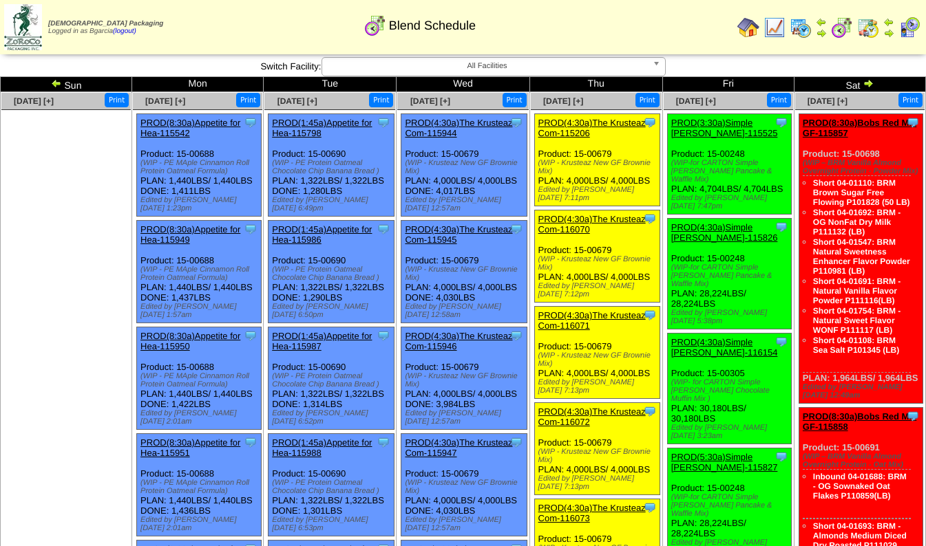
scroll to position [988, 0]
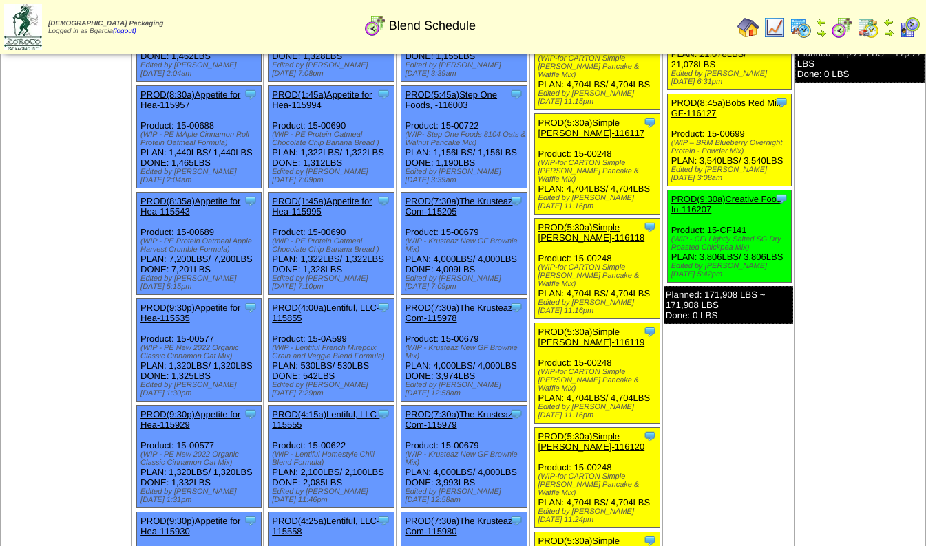
click at [438, 303] on link "PROD(7:30a)The Krusteaz Com-115978" at bounding box center [458, 313] width 107 height 21
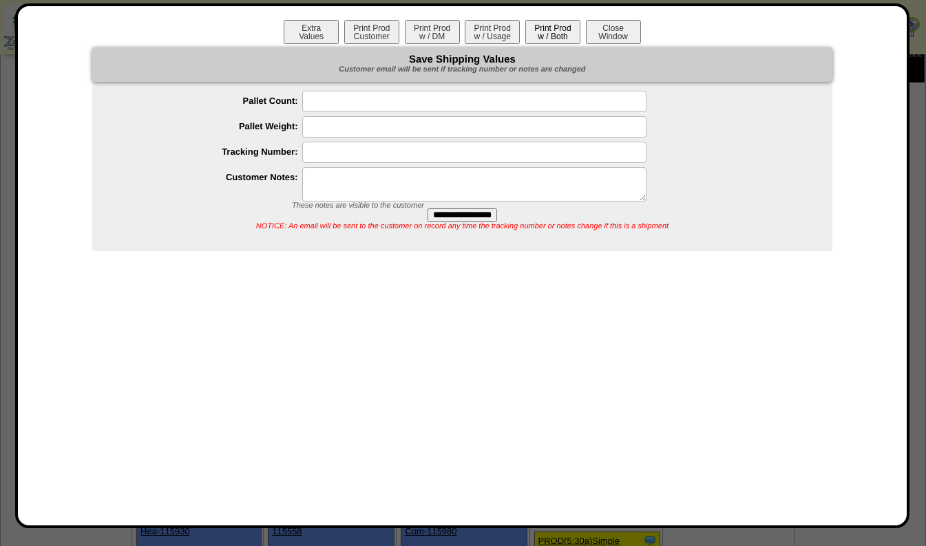
click at [558, 28] on button "Print Prod w / Both" at bounding box center [552, 32] width 55 height 24
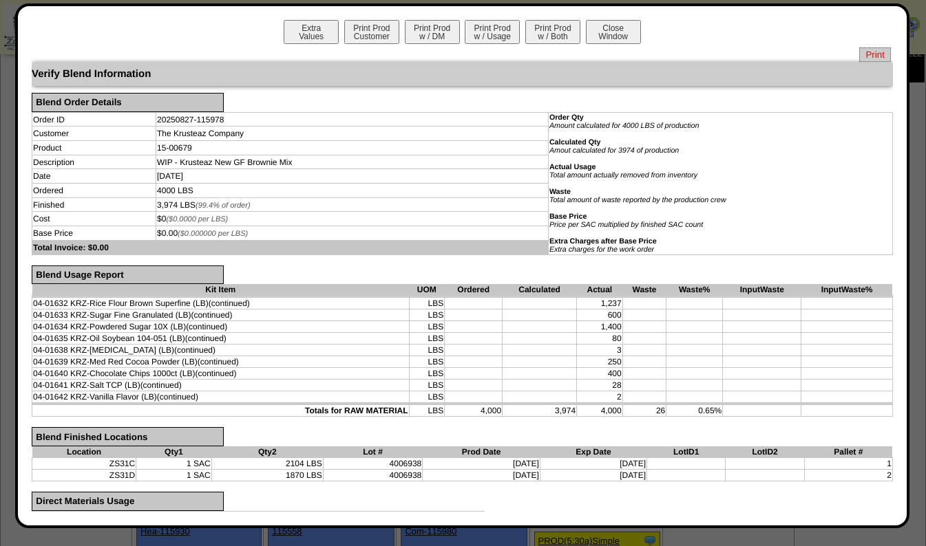
click at [863, 55] on span "Print" at bounding box center [874, 54] width 31 height 14
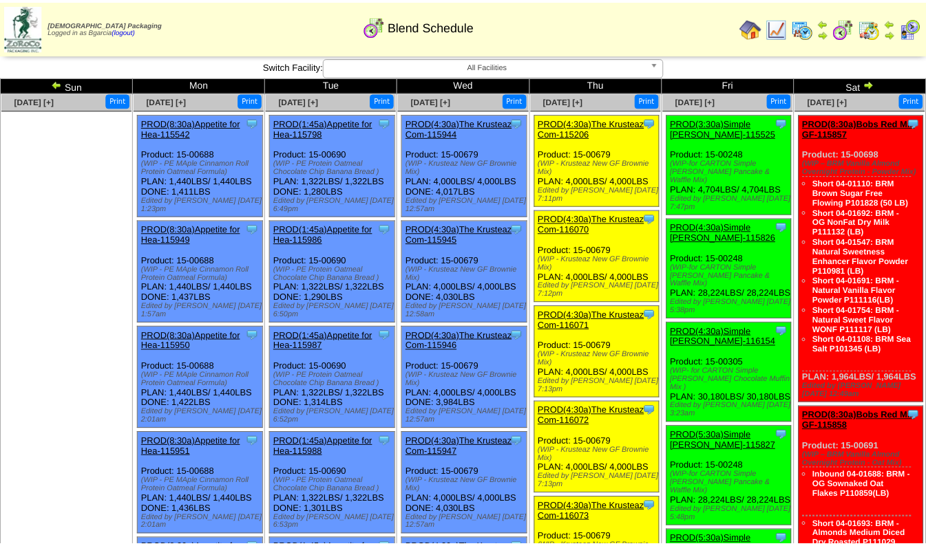
scroll to position [988, 0]
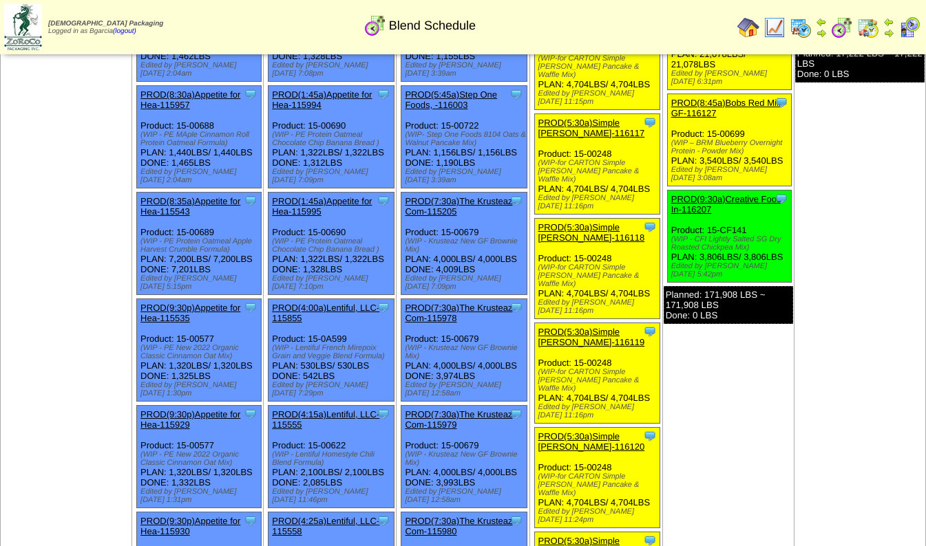
click at [424, 409] on link "PROD(7:30a)The Krusteaz Com-115979" at bounding box center [458, 419] width 107 height 21
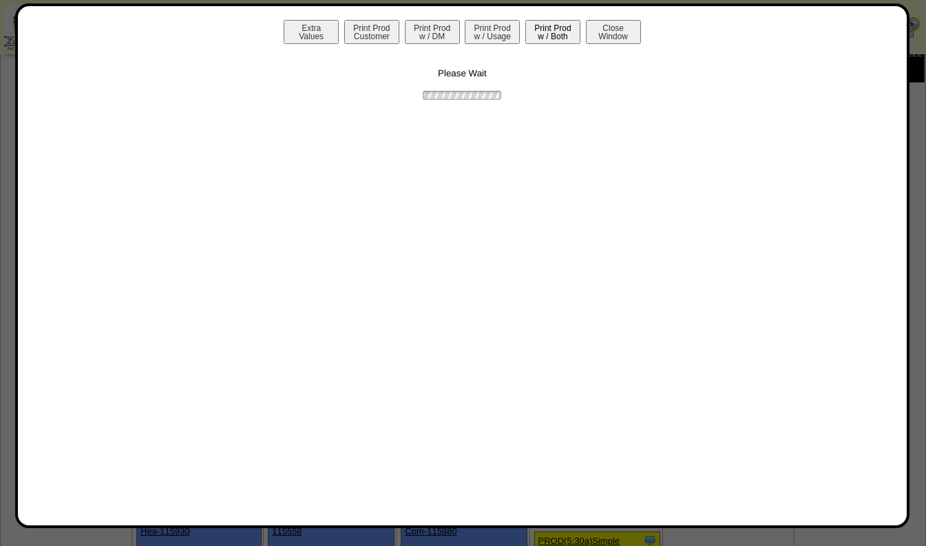
click at [555, 38] on button "Print Prod w / Both" at bounding box center [552, 32] width 55 height 24
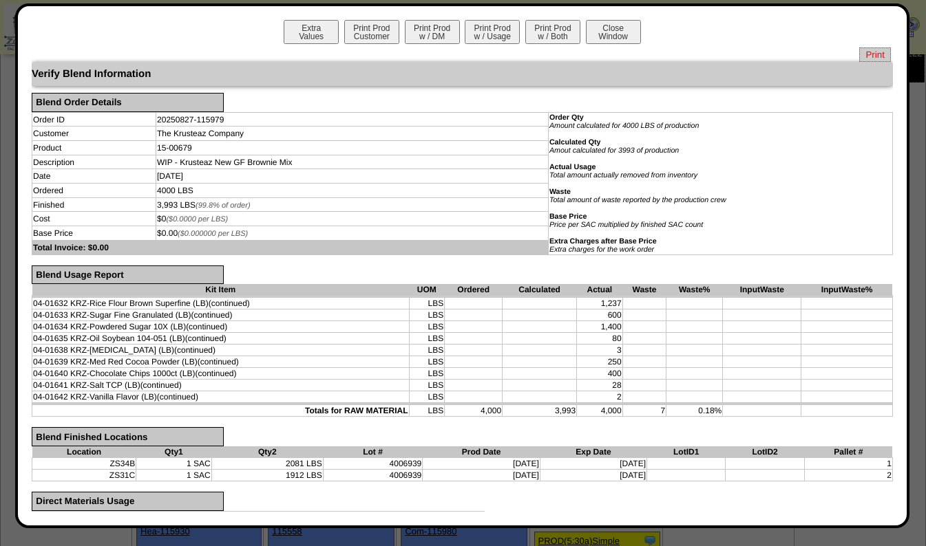
click at [869, 47] on span "Print" at bounding box center [874, 54] width 31 height 14
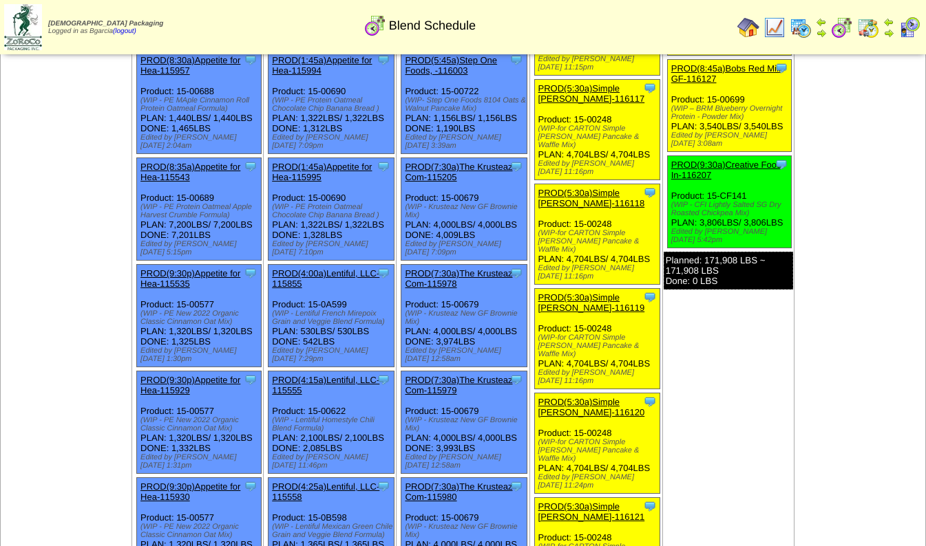
scroll to position [1023, 0]
click at [428, 482] on link "PROD(7:30a)The Krusteaz Com-115980" at bounding box center [458, 492] width 107 height 21
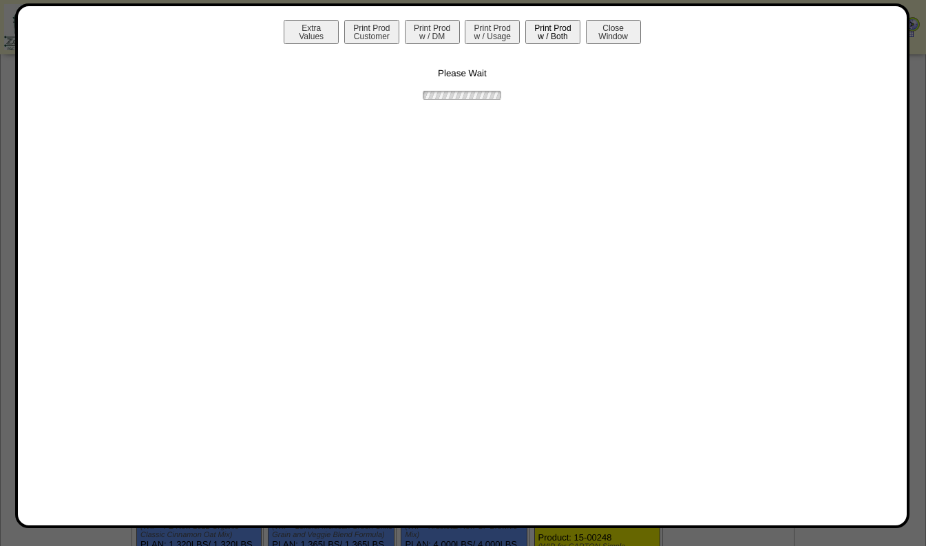
click at [531, 27] on button "Print Prod w / Both" at bounding box center [552, 32] width 55 height 24
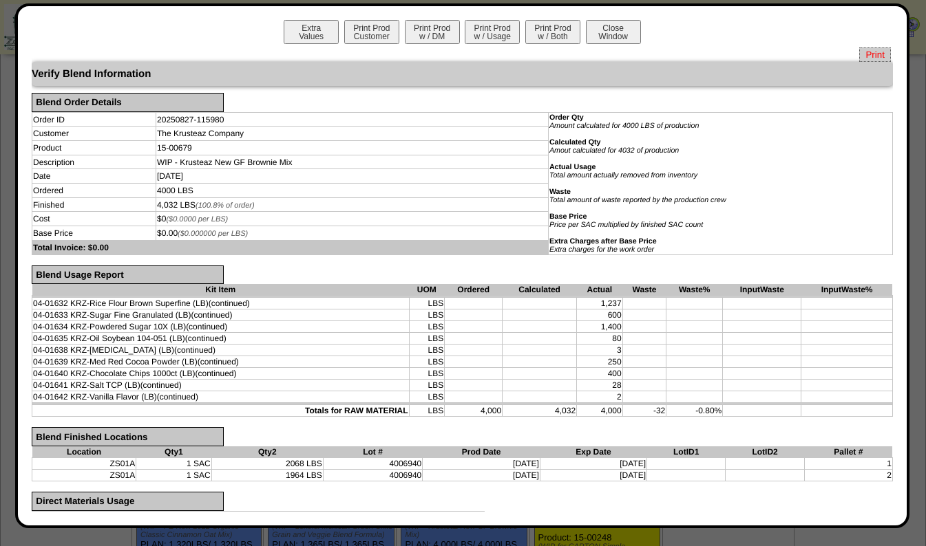
click at [879, 51] on span "Print" at bounding box center [874, 54] width 31 height 14
